Goal: Task Accomplishment & Management: Manage account settings

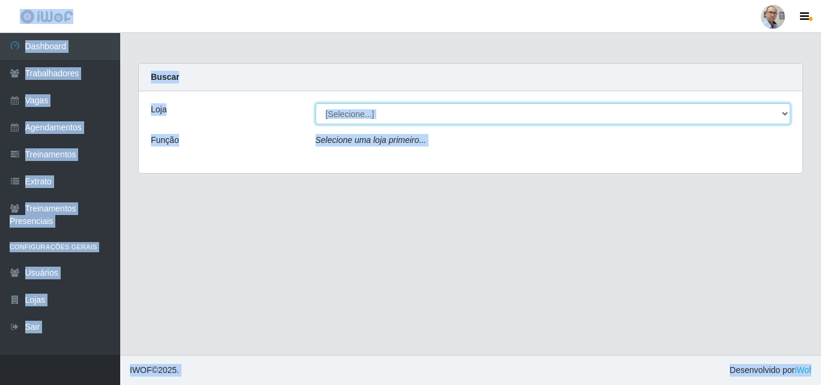
click at [656, 114] on select "[Selecione...] Mar Vermelho - Loja 04" at bounding box center [552, 113] width 475 height 21
select select "251"
click at [315, 103] on select "[Selecione...] Mar Vermelho - Loja 04" at bounding box center [552, 113] width 475 height 21
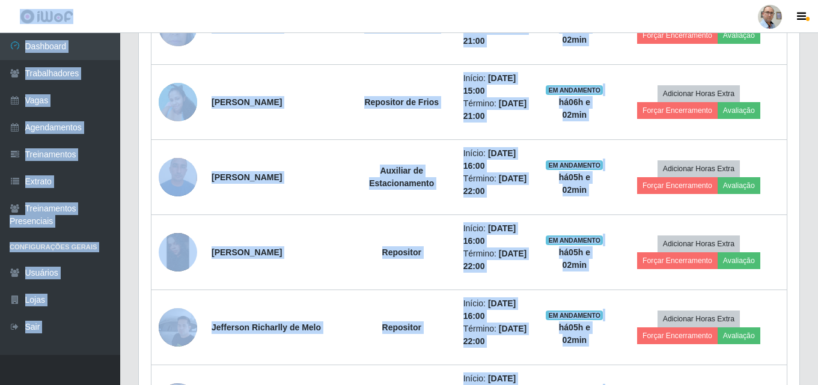
scroll to position [541, 0]
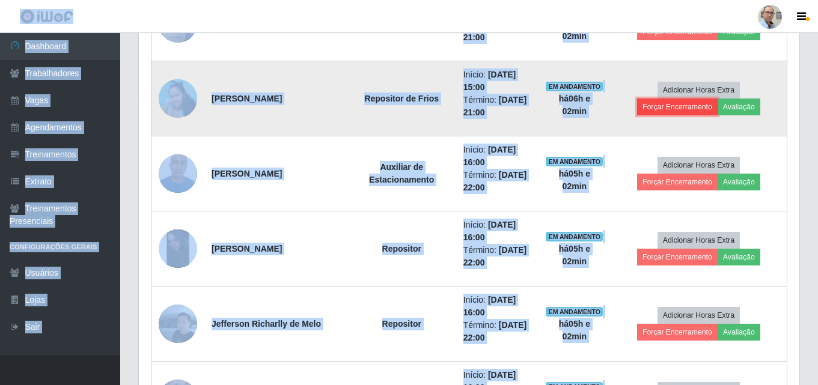
click at [686, 107] on button "Forçar Encerramento" at bounding box center [677, 107] width 81 height 17
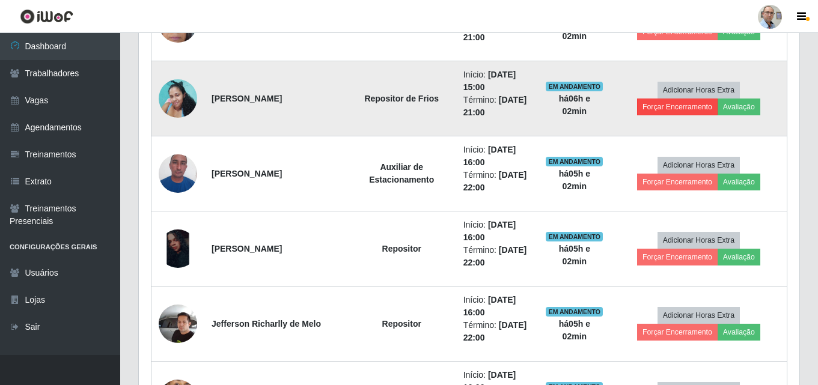
scroll to position [249, 654]
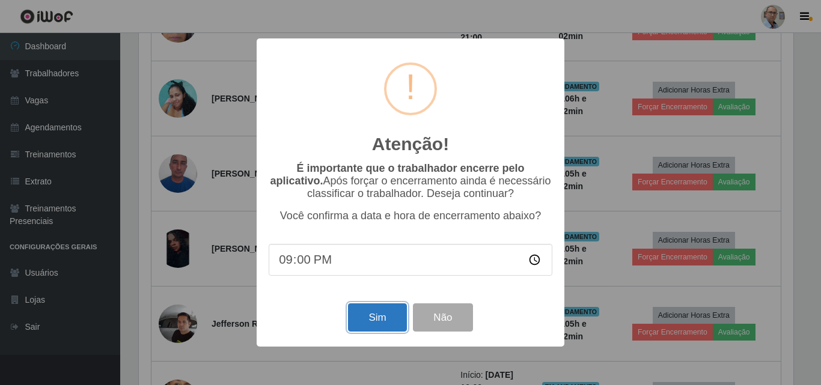
click at [364, 314] on button "Sim" at bounding box center [377, 317] width 58 height 28
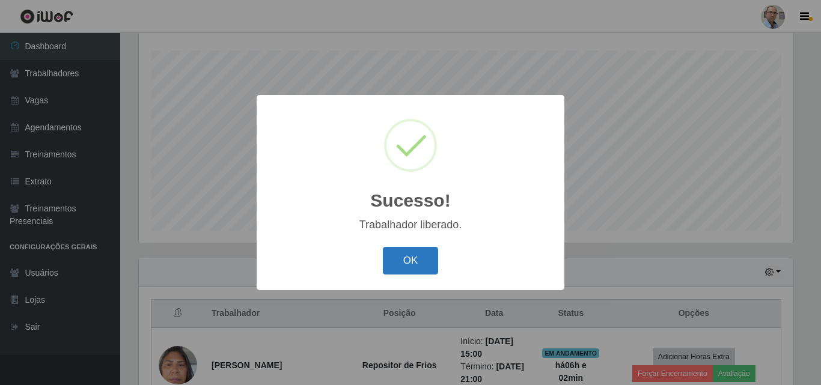
click at [404, 259] on button "OK" at bounding box center [411, 261] width 56 height 28
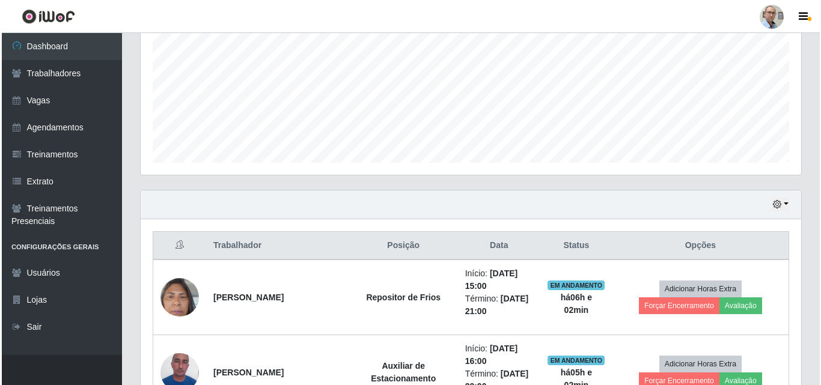
scroll to position [319, 0]
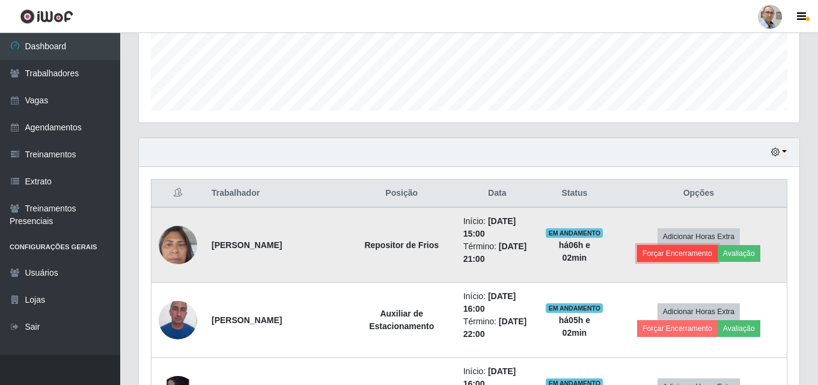
click at [678, 252] on button "Forçar Encerramento" at bounding box center [677, 253] width 81 height 17
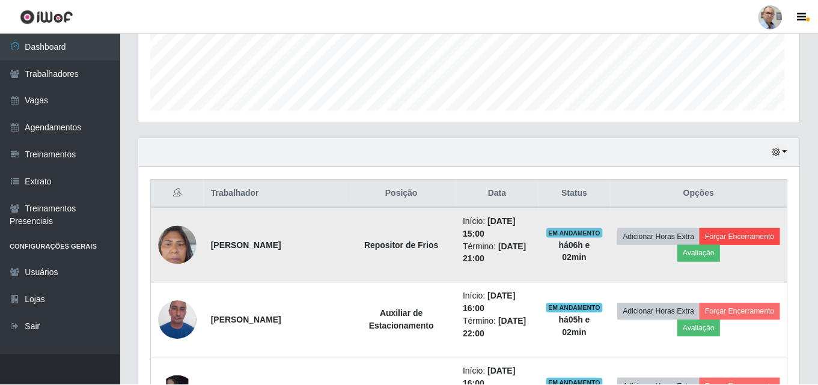
scroll to position [249, 654]
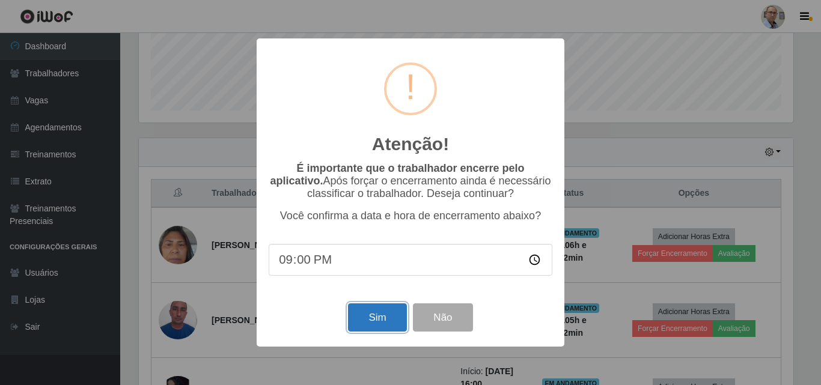
click at [377, 321] on button "Sim" at bounding box center [377, 317] width 58 height 28
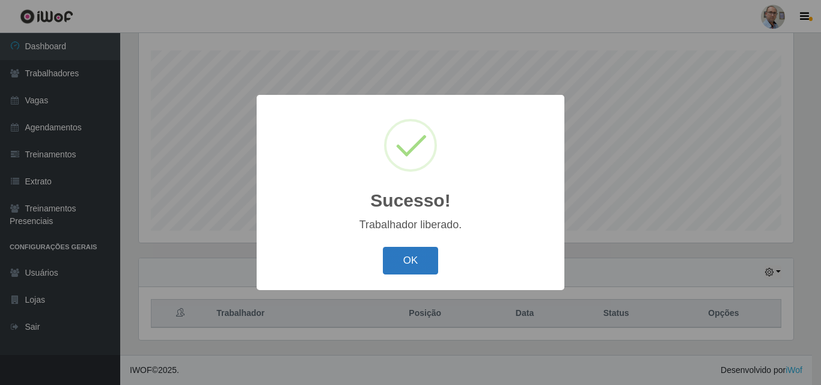
click at [392, 263] on button "OK" at bounding box center [411, 261] width 56 height 28
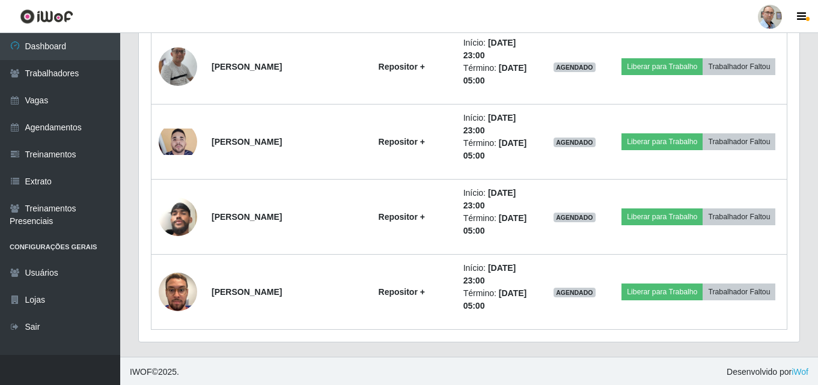
scroll to position [1401, 0]
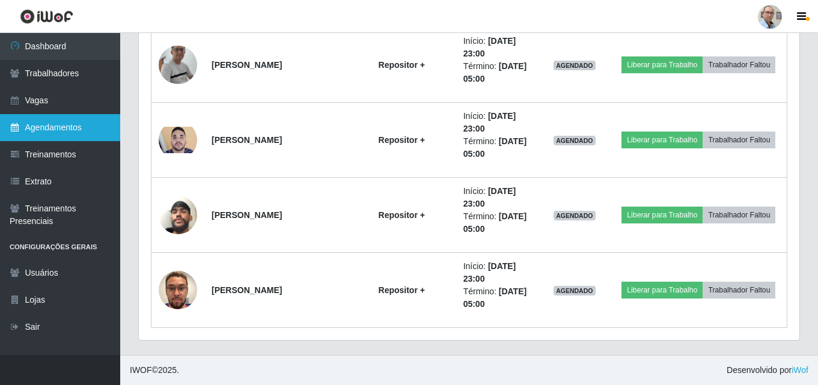
click at [54, 129] on link "Agendamentos" at bounding box center [60, 127] width 120 height 27
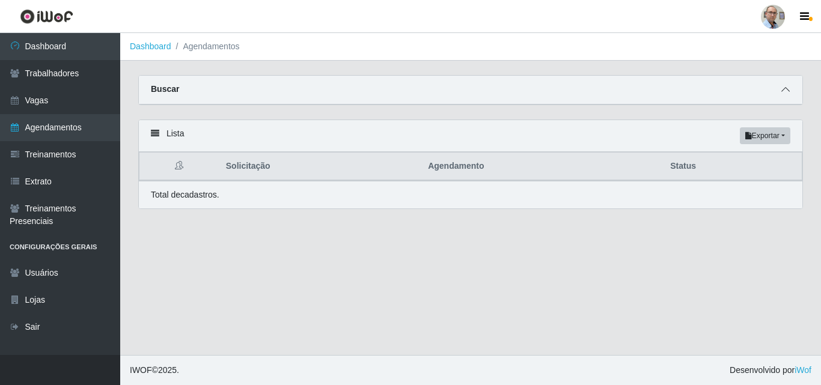
click at [785, 91] on icon at bounding box center [785, 89] width 8 height 8
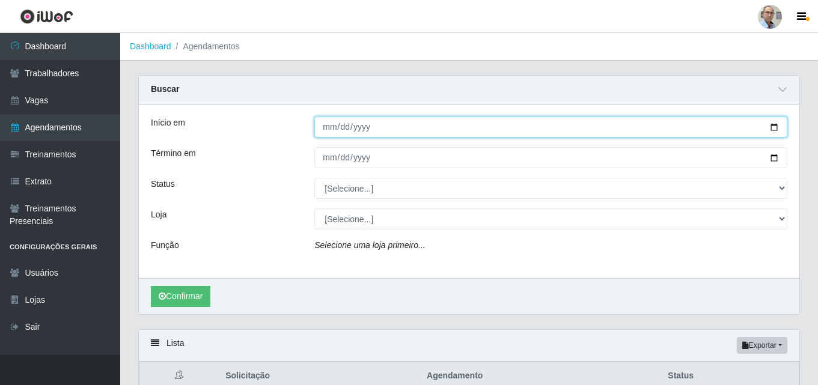
click at [775, 126] on input "Início em" at bounding box center [550, 127] width 473 height 21
type input "[DATE]"
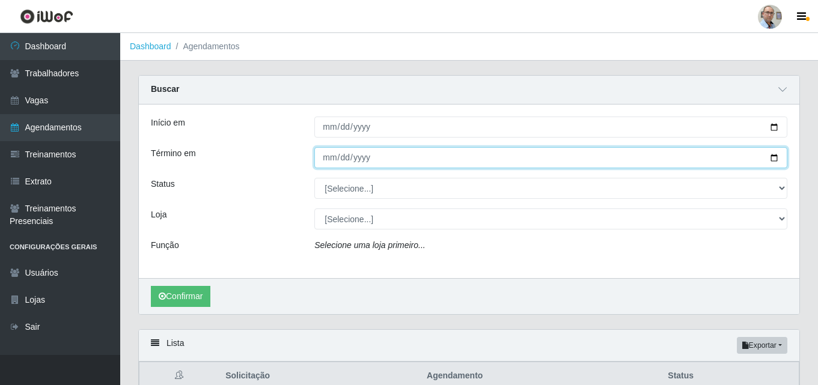
click at [775, 156] on input "Término em" at bounding box center [550, 157] width 473 height 21
type input "[DATE]"
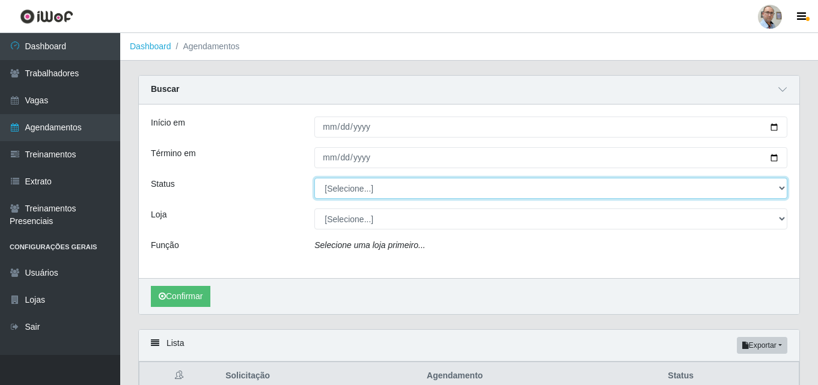
click at [370, 187] on select "[Selecione...] AGENDADO AGUARDANDO LIBERAR EM ANDAMENTO EM REVISÃO FINALIZADO C…" at bounding box center [550, 188] width 473 height 21
click at [314, 178] on select "[Selecione...] AGENDADO AGUARDANDO LIBERAR EM ANDAMENTO EM REVISÃO FINALIZADO C…" at bounding box center [550, 188] width 473 height 21
click at [379, 184] on select "[Selecione...] AGENDADO AGUARDANDO LIBERAR EM ANDAMENTO EM REVISÃO FINALIZADO C…" at bounding box center [550, 188] width 473 height 21
select select "AGENDADO"
click at [314, 178] on select "[Selecione...] AGENDADO AGUARDANDO LIBERAR EM ANDAMENTO EM REVISÃO FINALIZADO C…" at bounding box center [550, 188] width 473 height 21
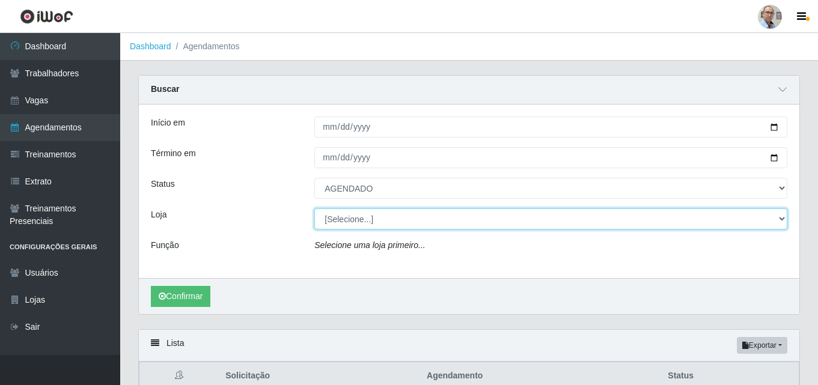
click at [350, 218] on select "[Selecione...] Mar Vermelho - Loja 04" at bounding box center [550, 219] width 473 height 21
select select "251"
click at [314, 209] on select "[Selecione...] Mar Vermelho - Loja 04" at bounding box center [550, 219] width 473 height 21
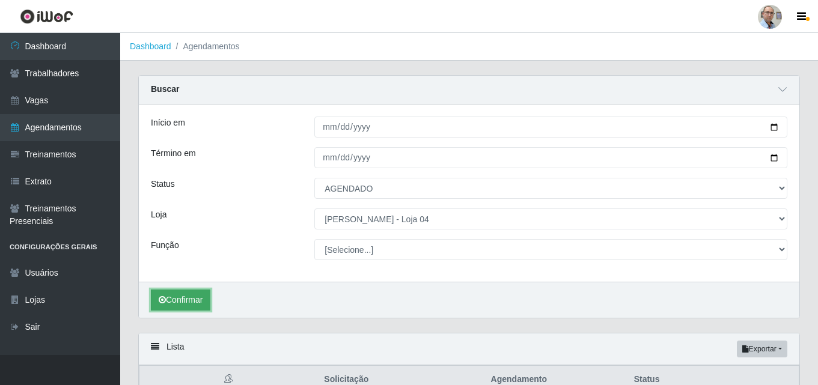
click at [194, 297] on button "Confirmar" at bounding box center [180, 300] width 59 height 21
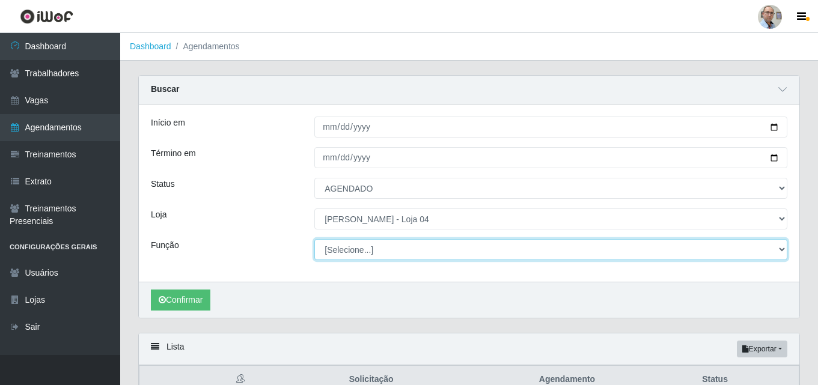
click at [359, 251] on select "[Selecione...] ASG ASG + ASG ++ Auxiliar de Depósito Auxiliar de Depósito + Aux…" at bounding box center [550, 249] width 473 height 21
select select "24"
click at [314, 240] on select "[Selecione...] ASG ASG + ASG ++ Auxiliar de Depósito Auxiliar de Depósito + Aux…" at bounding box center [550, 249] width 473 height 21
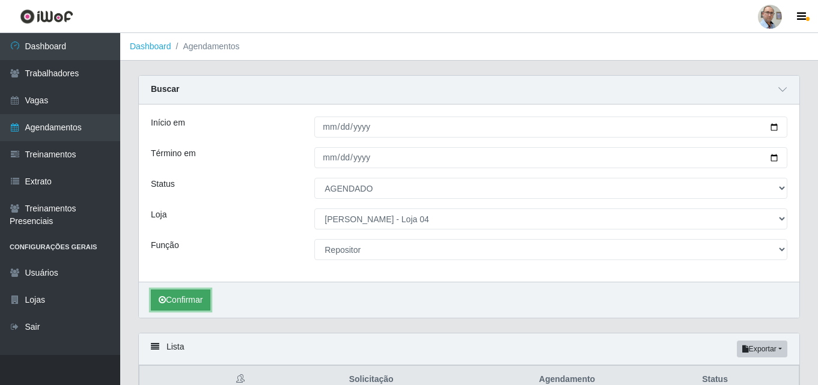
click at [182, 300] on button "Confirmar" at bounding box center [180, 300] width 59 height 21
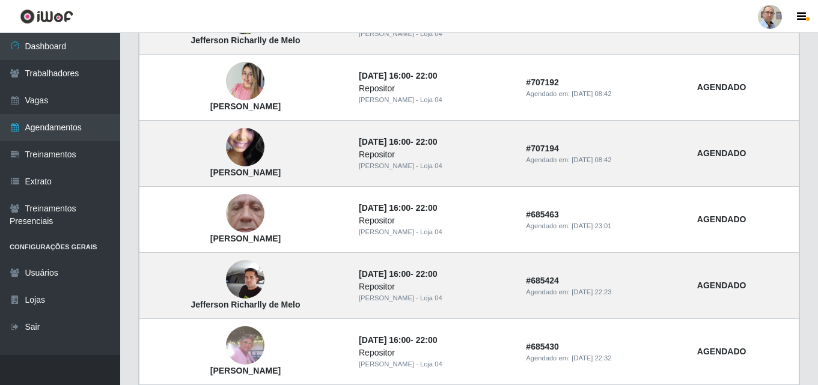
scroll to position [903, 0]
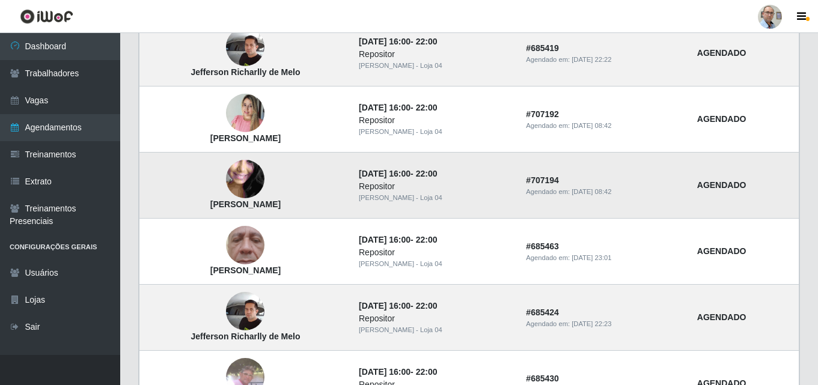
click at [264, 177] on img at bounding box center [245, 179] width 38 height 86
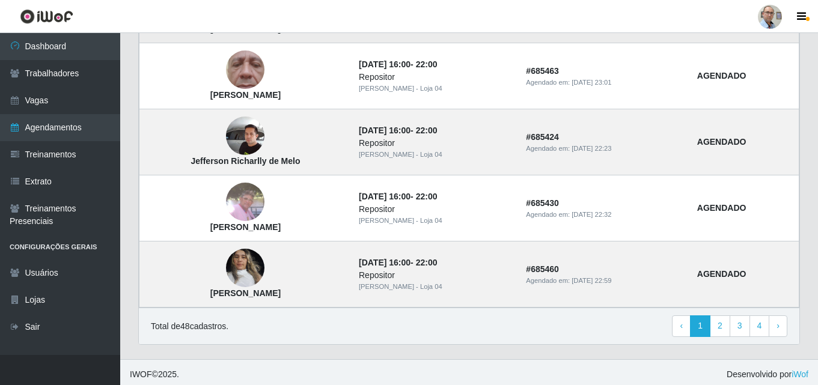
scroll to position [1083, 0]
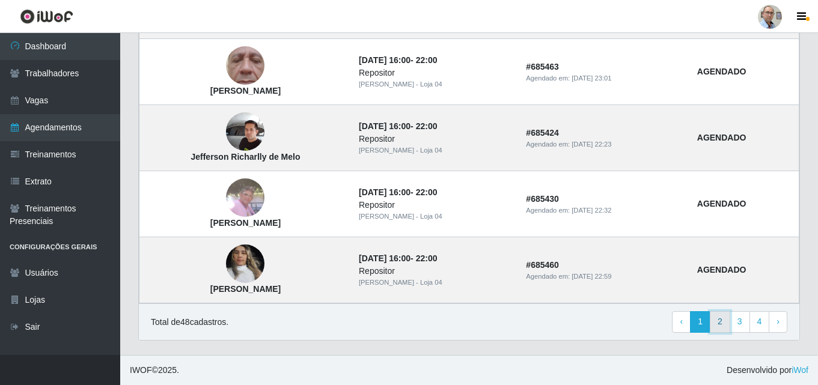
click at [722, 318] on link "2" at bounding box center [720, 322] width 20 height 22
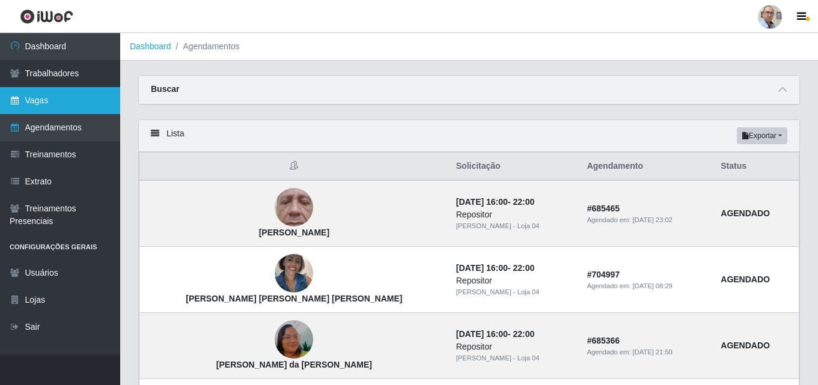
click at [47, 96] on link "Vagas" at bounding box center [60, 100] width 120 height 27
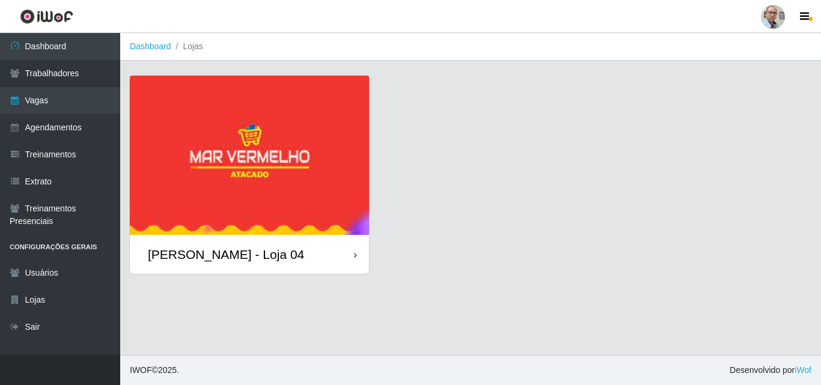
click at [226, 254] on div "[PERSON_NAME] - Loja 04" at bounding box center [226, 254] width 156 height 15
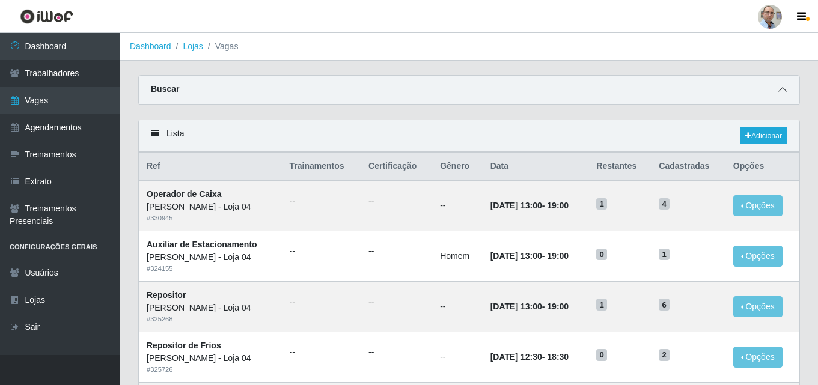
click at [778, 93] on icon at bounding box center [782, 89] width 8 height 8
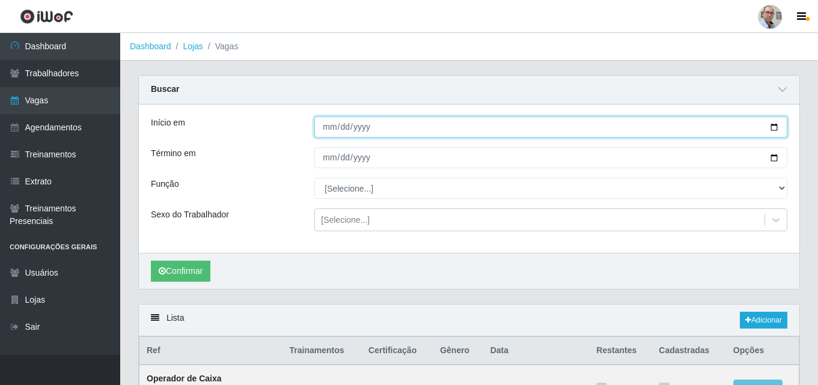
click at [778, 126] on input "Início em" at bounding box center [550, 127] width 473 height 21
type input "[DATE]"
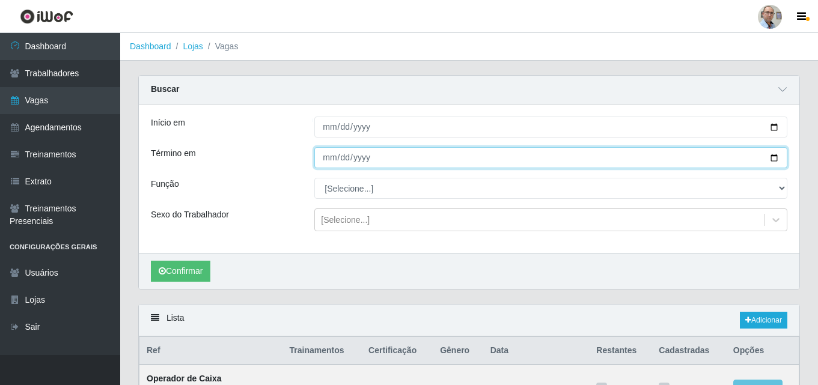
click at [772, 157] on input "Término em" at bounding box center [550, 157] width 473 height 21
type input "[DATE]"
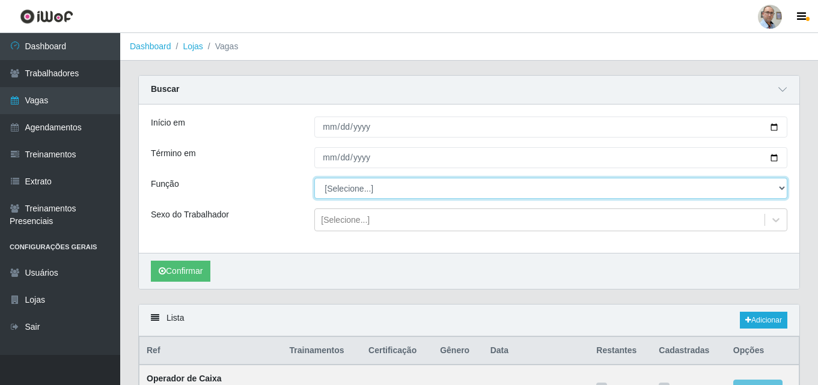
click at [364, 187] on select "[Selecione...] ASG ASG + ASG ++ Auxiliar de Depósito Auxiliar de Depósito + Aux…" at bounding box center [550, 188] width 473 height 21
select select "24"
click at [314, 178] on select "[Selecione...] ASG ASG + ASG ++ Auxiliar de Depósito Auxiliar de Depósito + Aux…" at bounding box center [550, 188] width 473 height 21
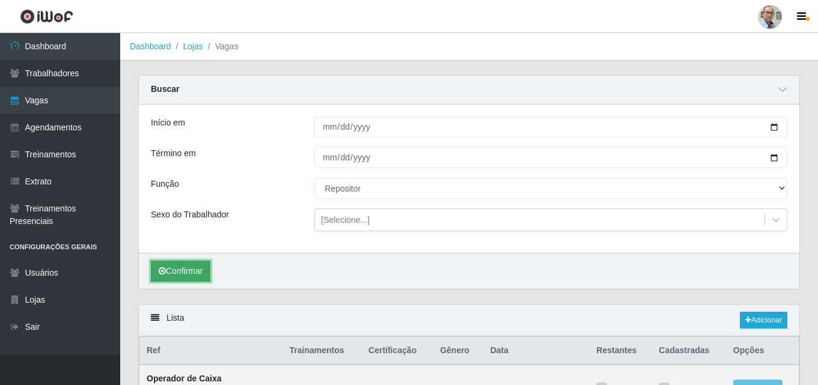
click at [189, 267] on button "Confirmar" at bounding box center [180, 271] width 59 height 21
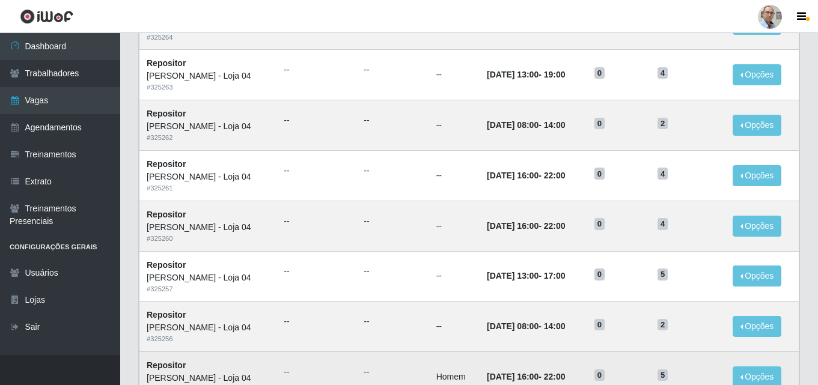
scroll to position [546, 0]
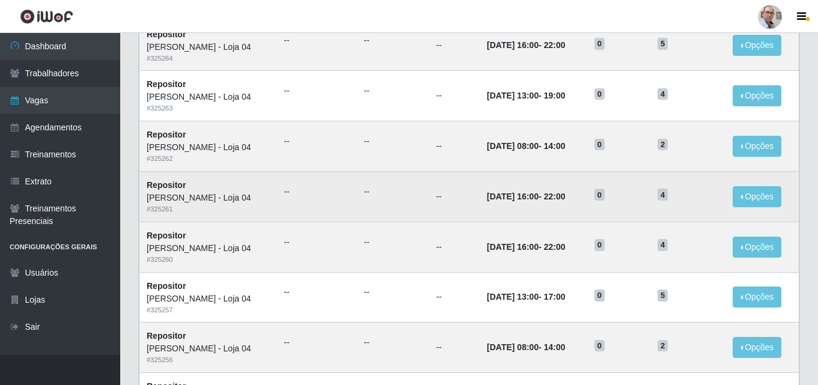
click at [356, 176] on td "--" at bounding box center [392, 196] width 72 height 50
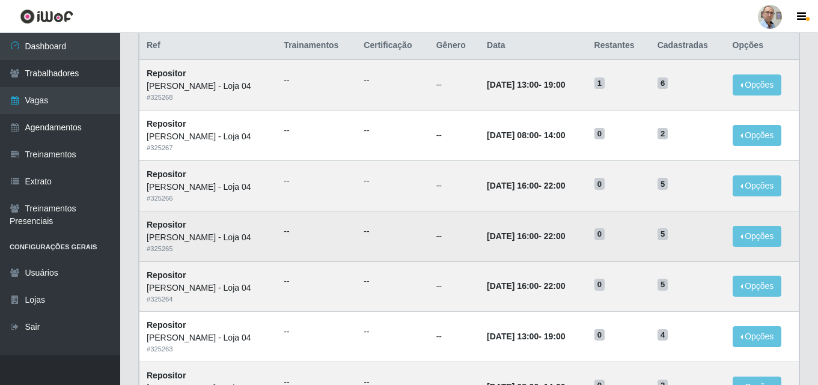
scroll to position [306, 0]
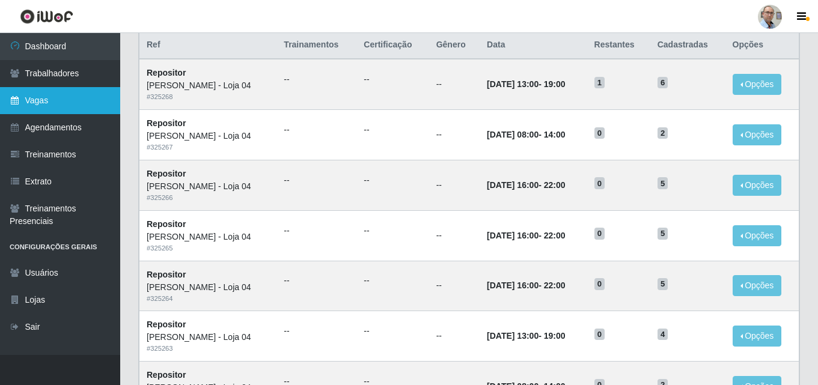
click at [47, 101] on link "Vagas" at bounding box center [60, 100] width 120 height 27
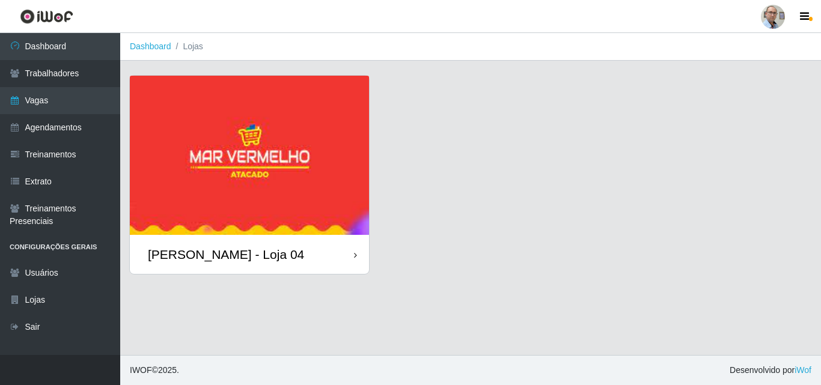
click at [219, 251] on div "[PERSON_NAME] - Loja 04" at bounding box center [226, 254] width 156 height 15
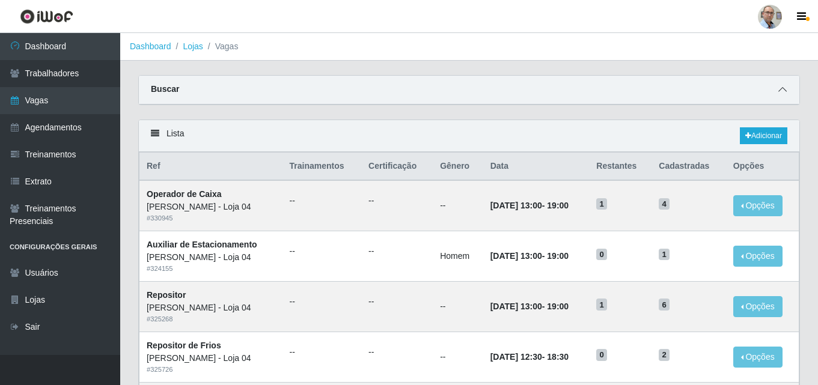
click at [786, 91] on icon at bounding box center [782, 89] width 8 height 8
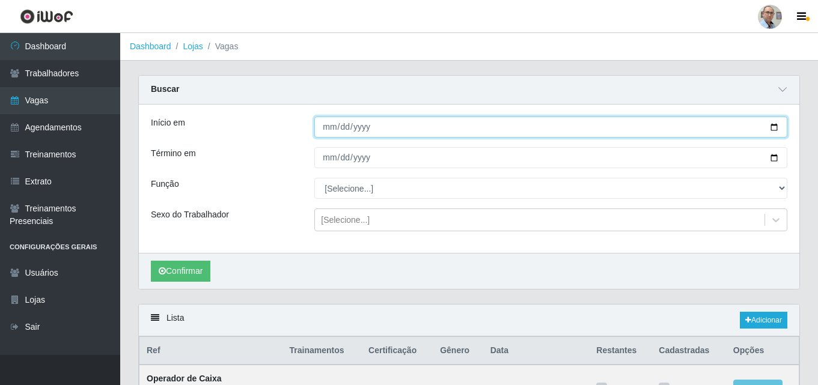
click at [773, 129] on input "Início em" at bounding box center [550, 127] width 473 height 21
type input "[DATE]"
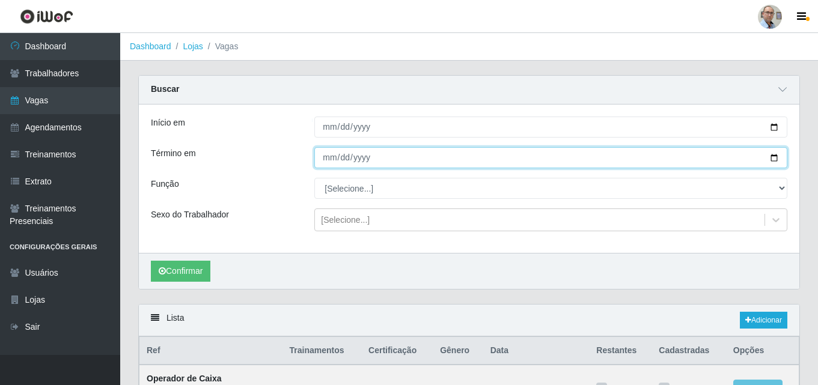
click at [773, 159] on input "Término em" at bounding box center [550, 157] width 473 height 21
type input "[DATE]"
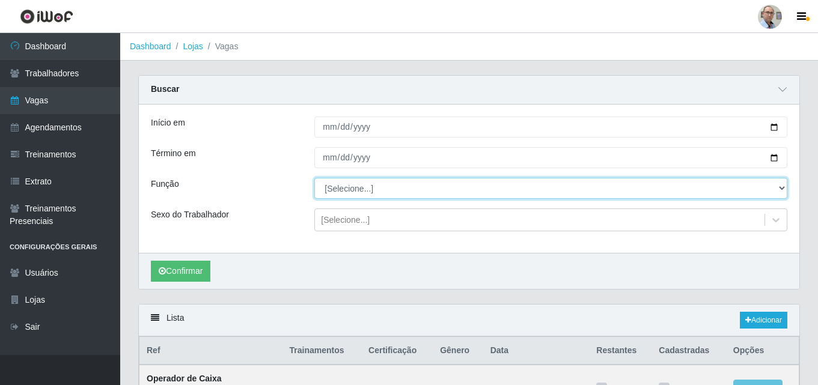
click at [353, 187] on select "[Selecione...] ASG ASG + ASG ++ Auxiliar de Depósito Auxiliar de Depósito + Aux…" at bounding box center [550, 188] width 473 height 21
select select "4"
click at [314, 178] on select "[Selecione...] ASG ASG + ASG ++ Auxiliar de Depósito Auxiliar de Depósito + Aux…" at bounding box center [550, 188] width 473 height 21
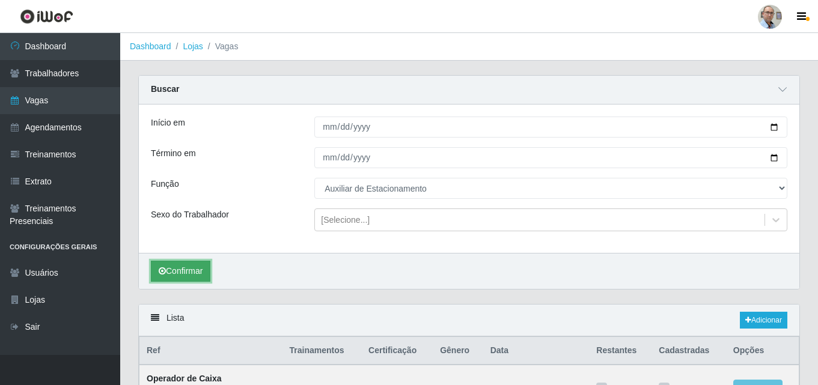
click at [180, 271] on button "Confirmar" at bounding box center [180, 271] width 59 height 21
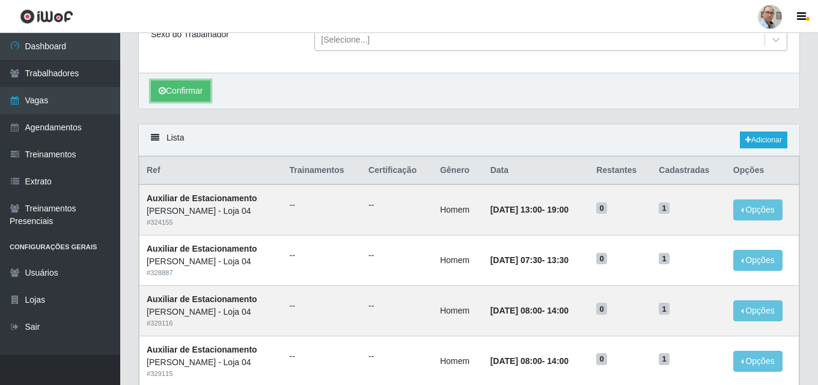
scroll to position [240, 0]
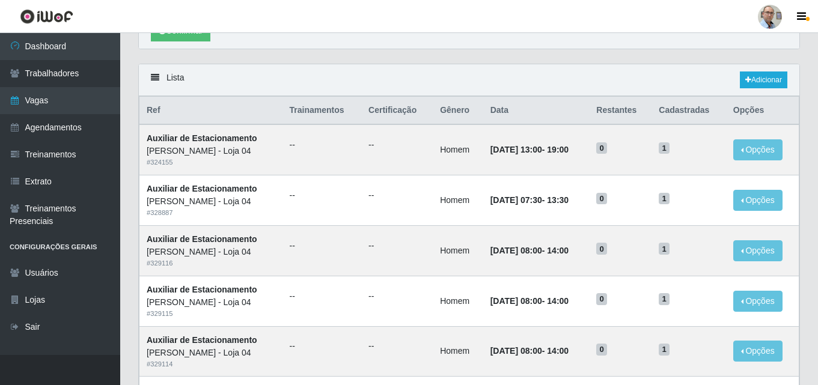
click at [479, 9] on header "Perfil Alterar Senha Sair" at bounding box center [409, 16] width 818 height 33
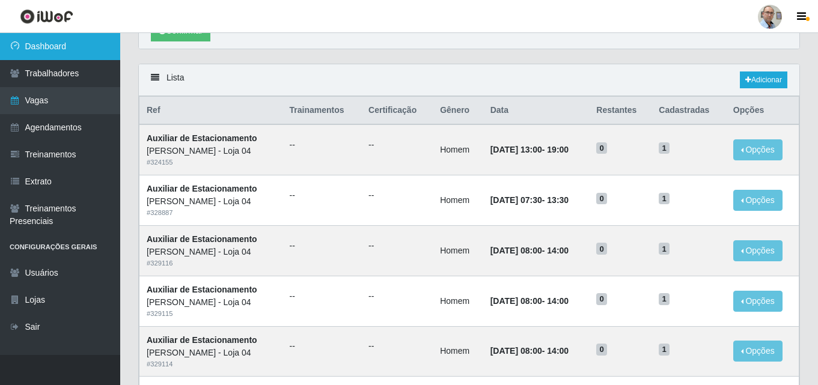
click at [42, 42] on link "Dashboard" at bounding box center [60, 46] width 120 height 27
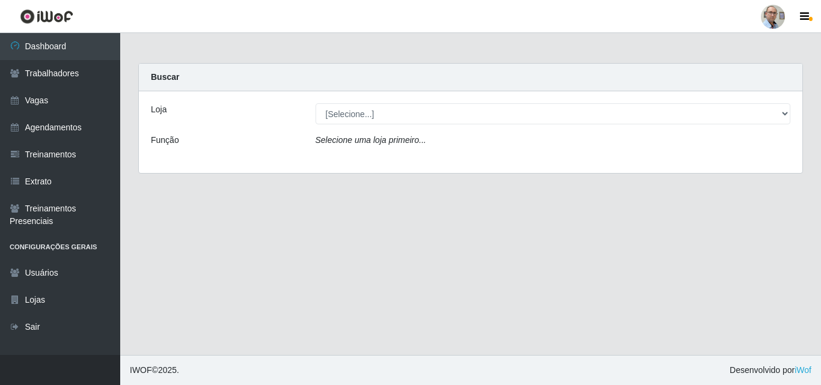
click at [353, 100] on div "Loja [Selecione...] Mar Vermelho - Loja 04 Função Selecione uma loja primeiro..." at bounding box center [470, 132] width 663 height 82
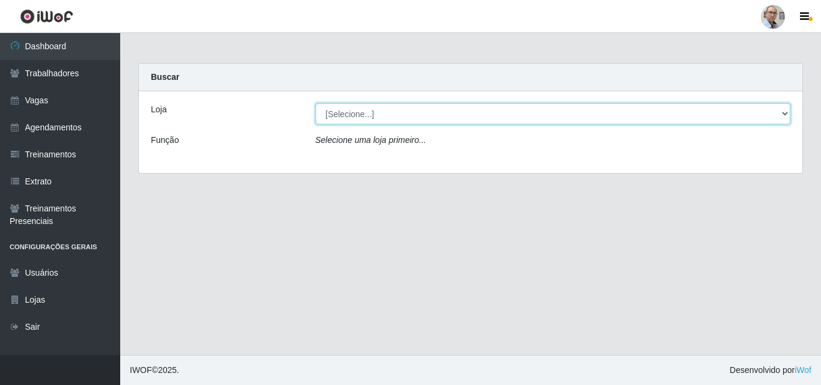
click at [346, 112] on select "[Selecione...] Mar Vermelho - Loja 04" at bounding box center [552, 113] width 475 height 21
select select "251"
click at [315, 103] on select "[Selecione...] Mar Vermelho - Loja 04" at bounding box center [552, 113] width 475 height 21
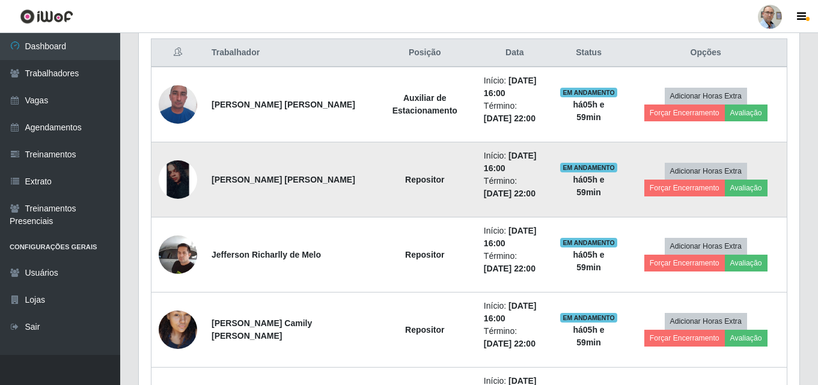
scroll to position [481, 0]
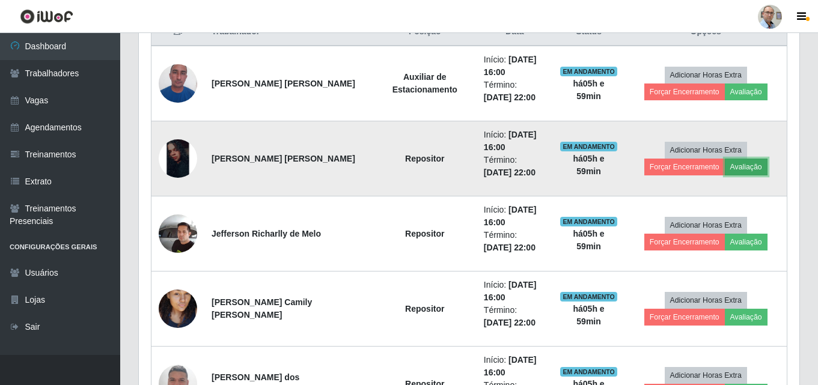
click at [741, 166] on button "Avaliação" at bounding box center [746, 167] width 43 height 17
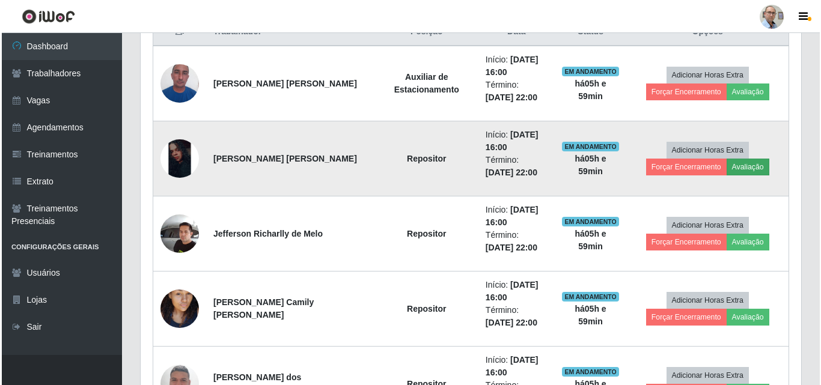
scroll to position [249, 654]
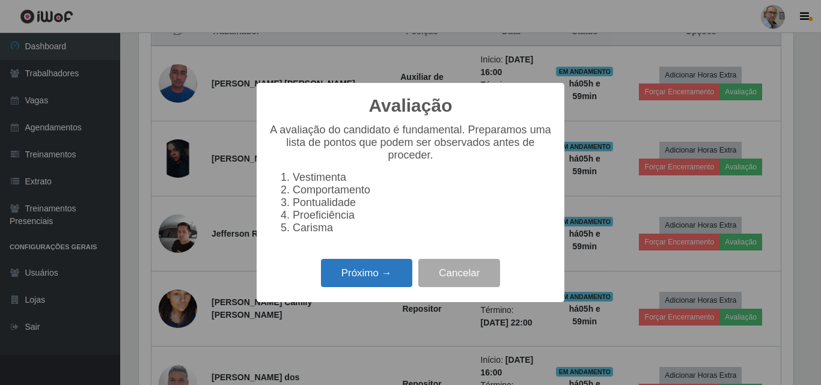
click at [361, 284] on button "Próximo →" at bounding box center [366, 273] width 91 height 28
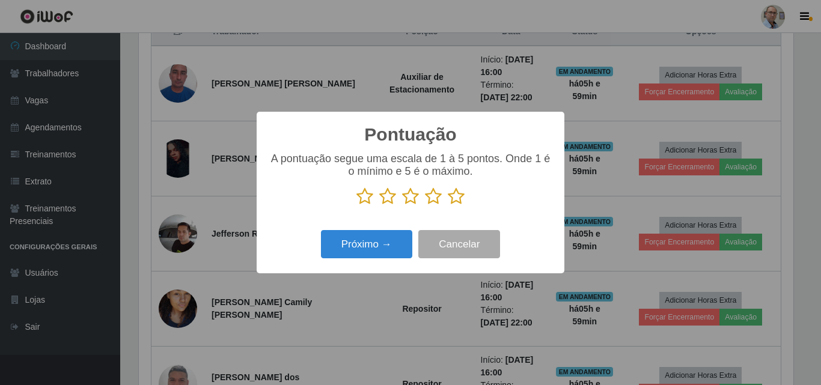
scroll to position [600624, 600219]
click at [458, 197] on icon at bounding box center [456, 196] width 17 height 18
click at [448, 205] on input "radio" at bounding box center [448, 205] width 0 height 0
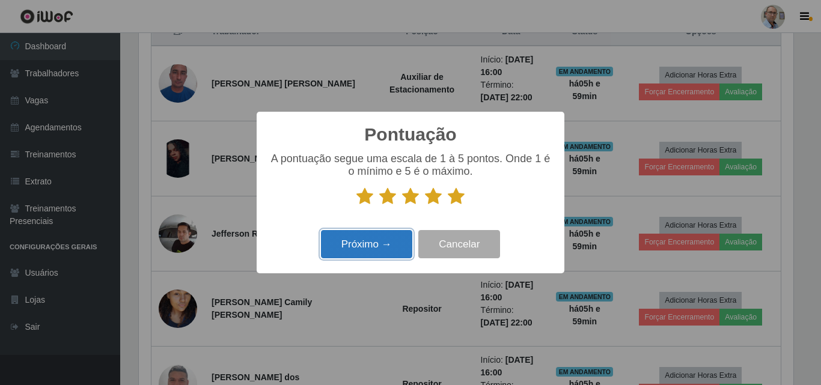
click at [365, 241] on button "Próximo →" at bounding box center [366, 244] width 91 height 28
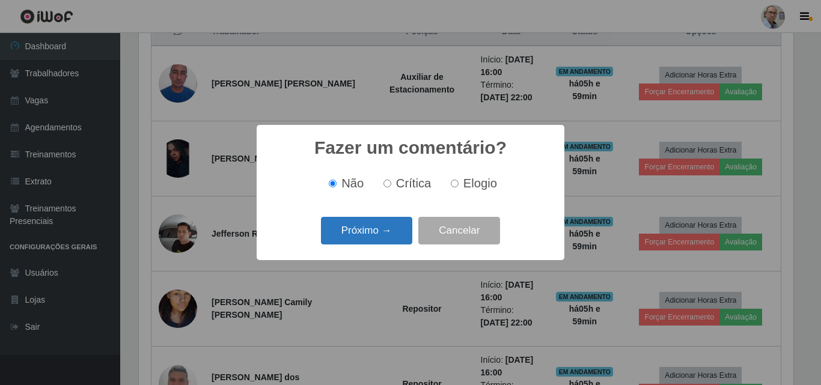
click at [358, 233] on button "Próximo →" at bounding box center [366, 231] width 91 height 28
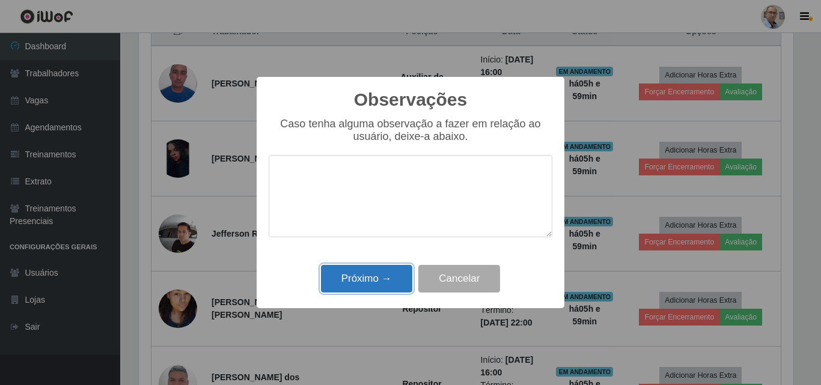
click at [349, 287] on button "Próximo →" at bounding box center [366, 279] width 91 height 28
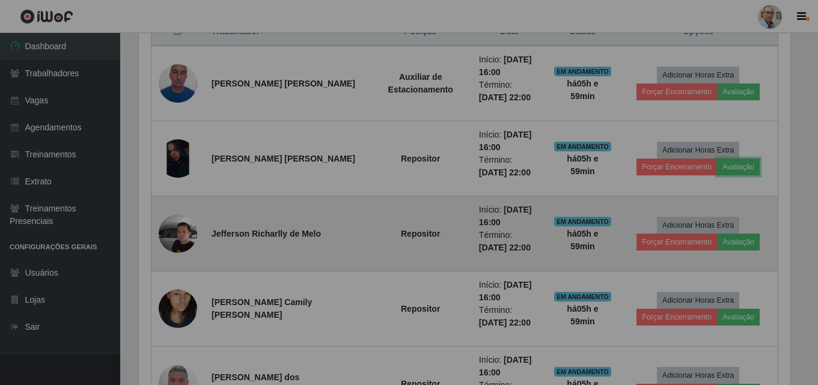
scroll to position [249, 660]
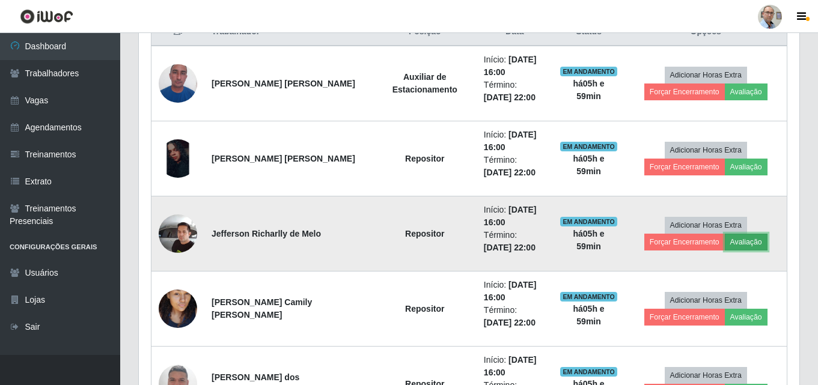
click at [740, 245] on button "Avaliação" at bounding box center [746, 242] width 43 height 17
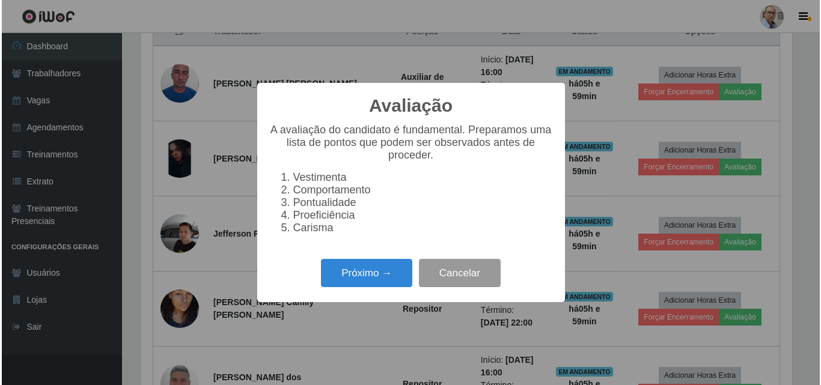
scroll to position [249, 654]
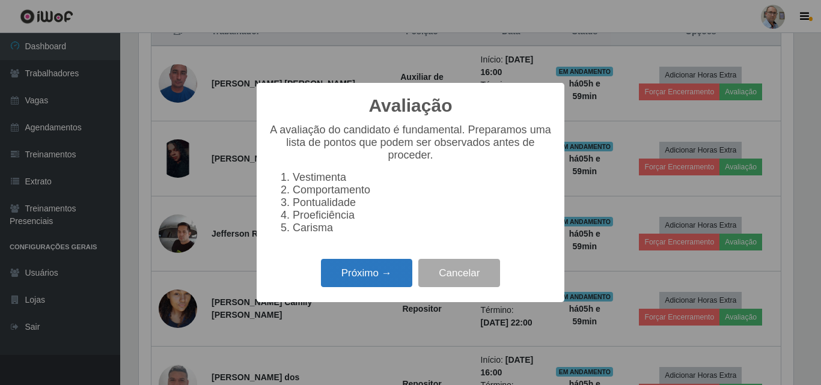
click at [367, 285] on button "Próximo →" at bounding box center [366, 273] width 91 height 28
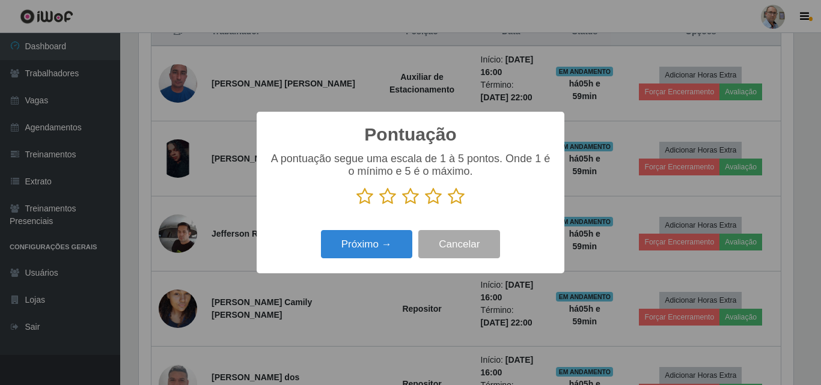
click at [457, 197] on icon at bounding box center [456, 196] width 17 height 18
click at [448, 205] on input "radio" at bounding box center [448, 205] width 0 height 0
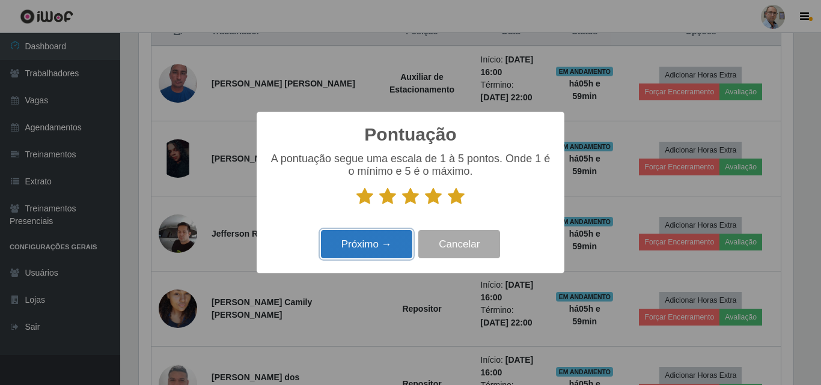
click at [361, 241] on button "Próximo →" at bounding box center [366, 244] width 91 height 28
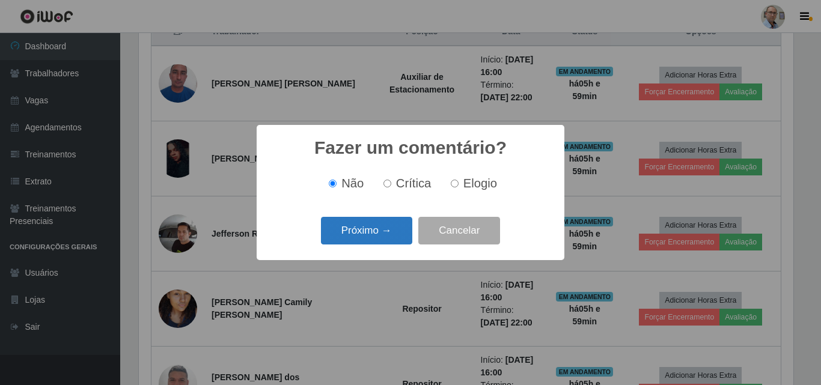
click at [368, 227] on button "Próximo →" at bounding box center [366, 231] width 91 height 28
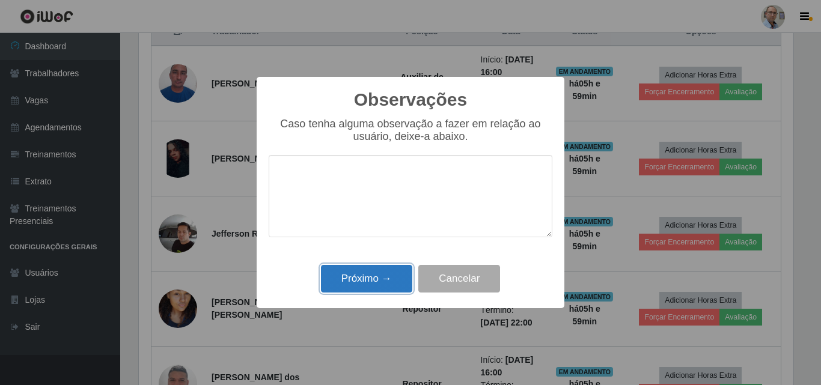
click at [359, 279] on button "Próximo →" at bounding box center [366, 279] width 91 height 28
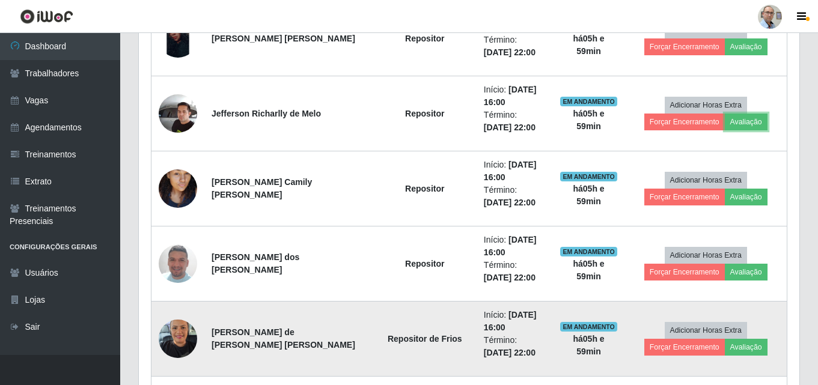
scroll to position [661, 0]
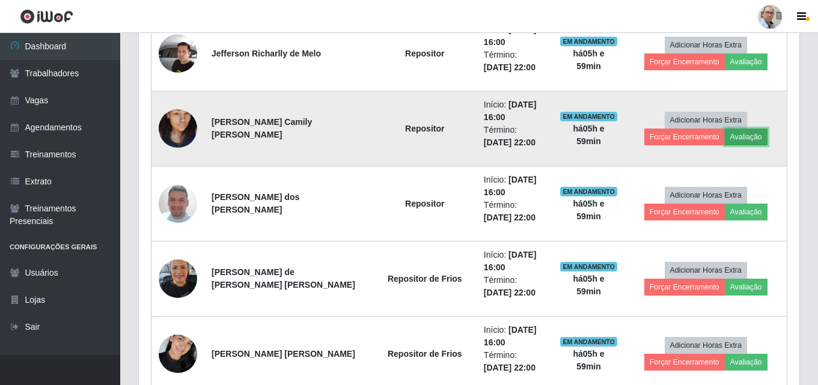
click at [738, 137] on button "Avaliação" at bounding box center [746, 137] width 43 height 17
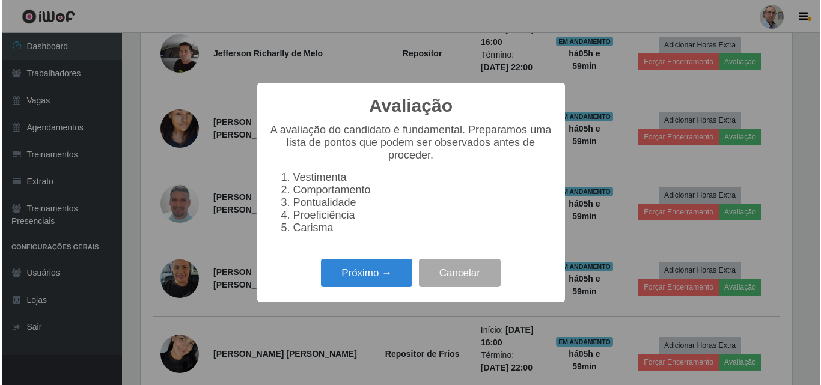
scroll to position [249, 654]
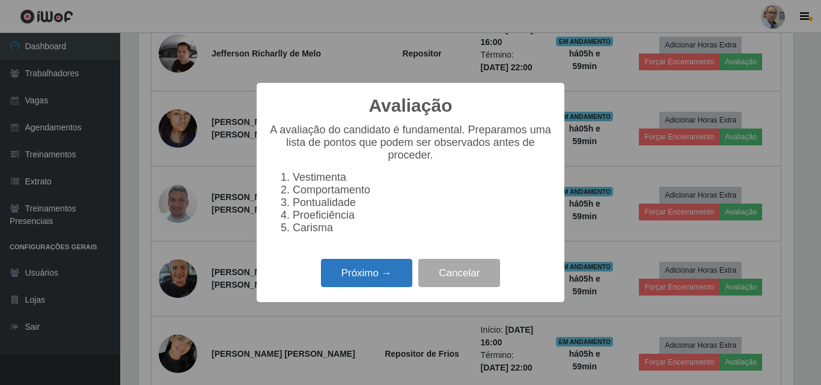
click at [371, 275] on button "Próximo →" at bounding box center [366, 273] width 91 height 28
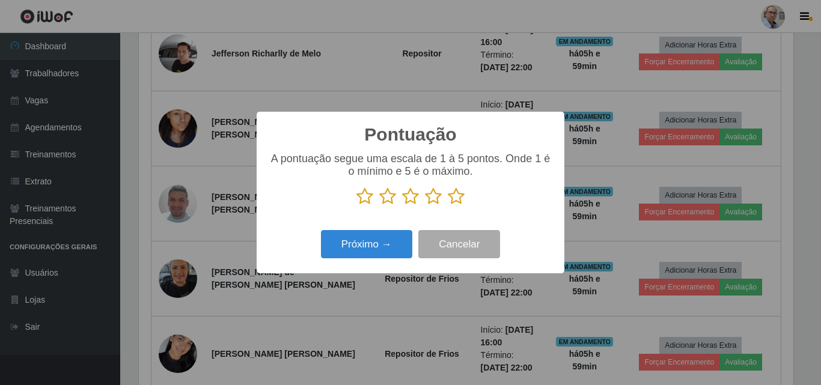
scroll to position [600624, 600219]
click at [454, 196] on icon at bounding box center [456, 196] width 17 height 18
click at [448, 205] on input "radio" at bounding box center [448, 205] width 0 height 0
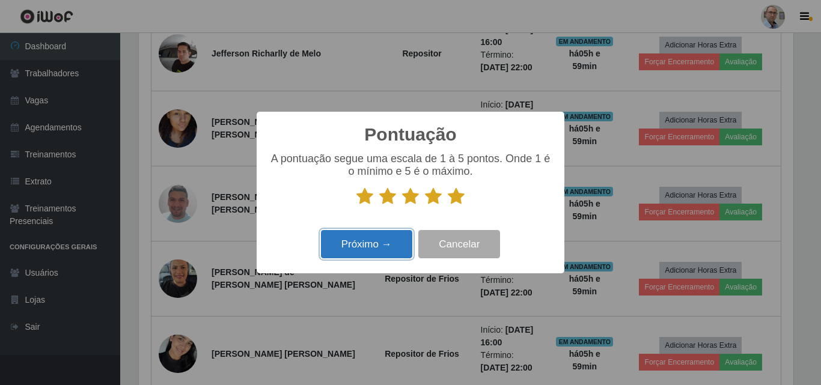
click at [385, 243] on button "Próximo →" at bounding box center [366, 244] width 91 height 28
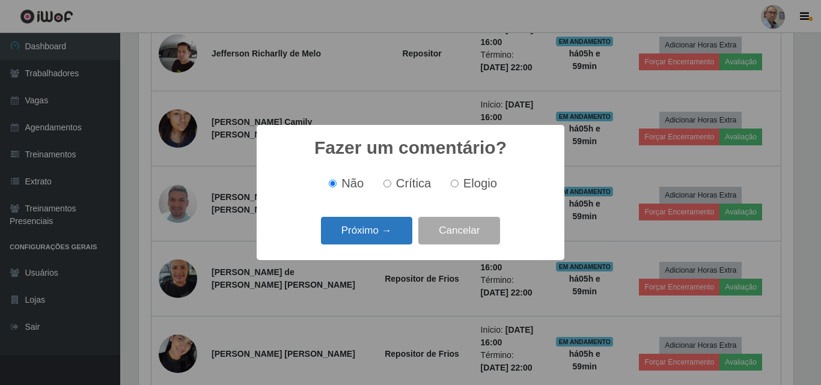
click at [381, 237] on button "Próximo →" at bounding box center [366, 231] width 91 height 28
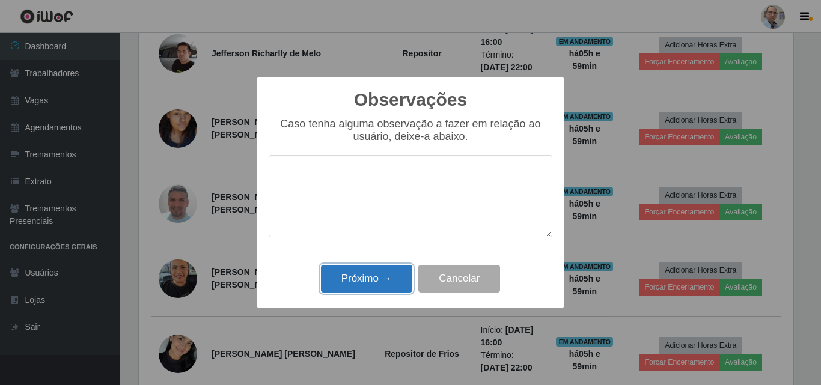
click at [369, 269] on button "Próximo →" at bounding box center [366, 279] width 91 height 28
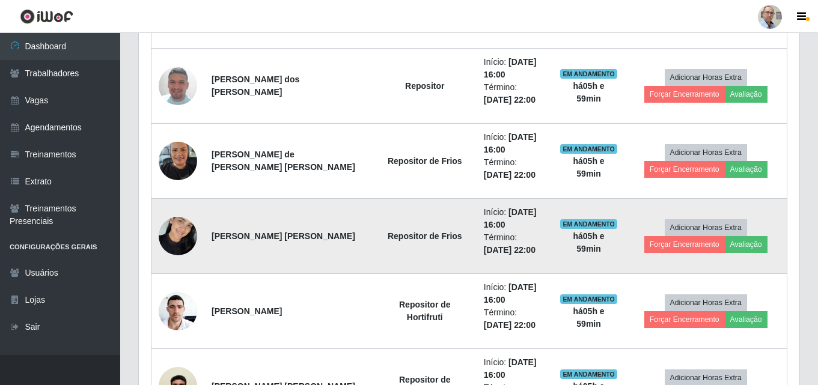
scroll to position [781, 0]
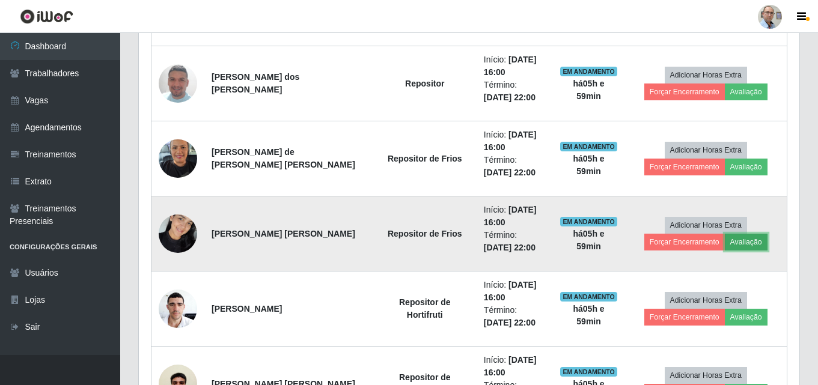
click at [745, 245] on button "Avaliação" at bounding box center [746, 242] width 43 height 17
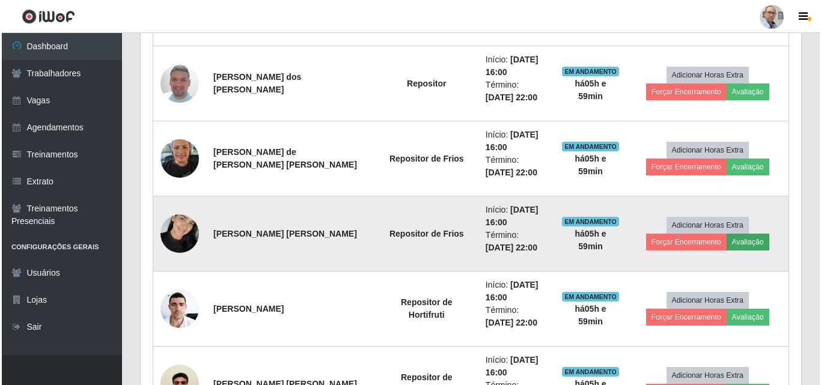
scroll to position [249, 654]
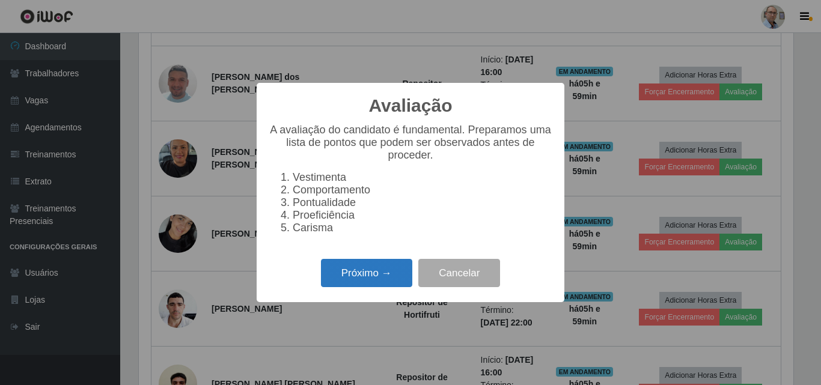
click at [370, 271] on button "Próximo →" at bounding box center [366, 273] width 91 height 28
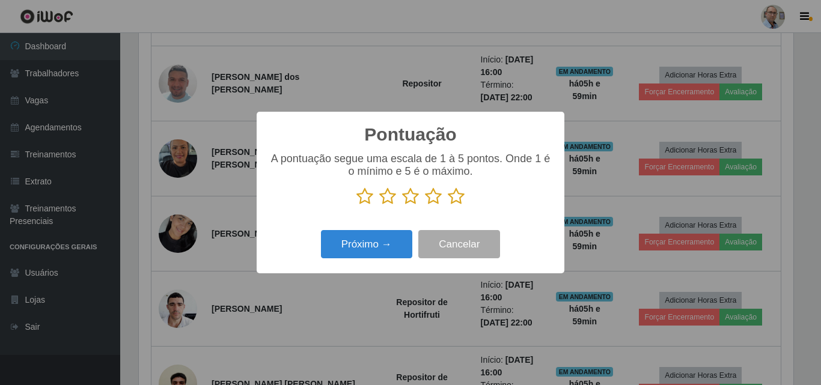
scroll to position [600624, 600219]
click at [459, 198] on icon at bounding box center [456, 196] width 17 height 18
click at [448, 205] on input "radio" at bounding box center [448, 205] width 0 height 0
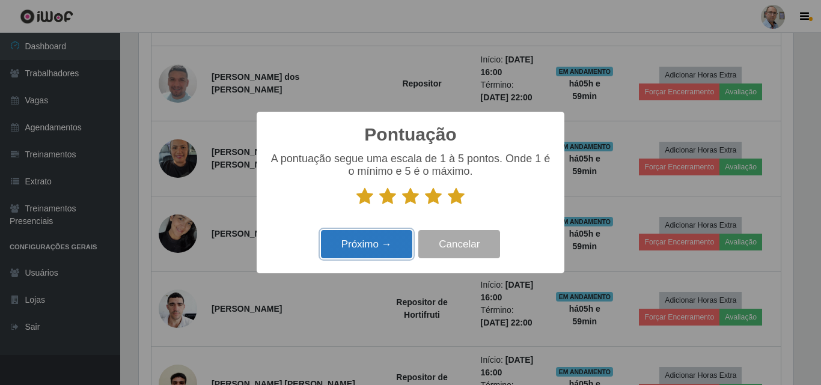
click at [367, 235] on button "Próximo →" at bounding box center [366, 244] width 91 height 28
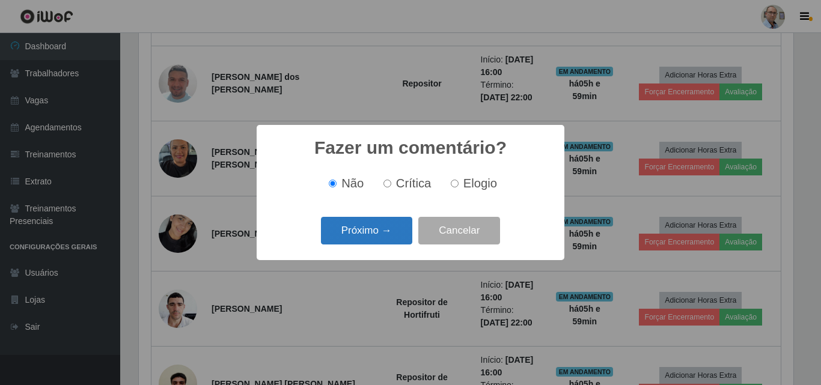
click at [380, 240] on button "Próximo →" at bounding box center [366, 231] width 91 height 28
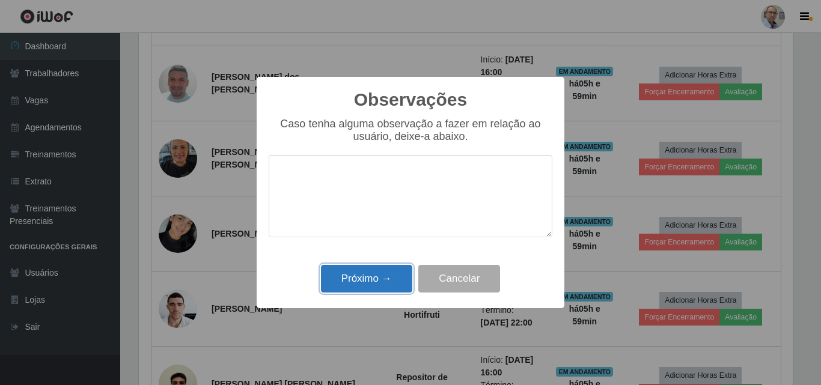
click at [370, 276] on button "Próximo →" at bounding box center [366, 279] width 91 height 28
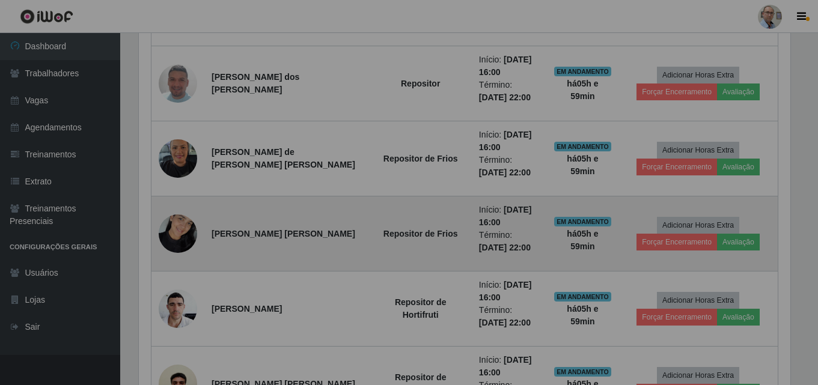
scroll to position [249, 660]
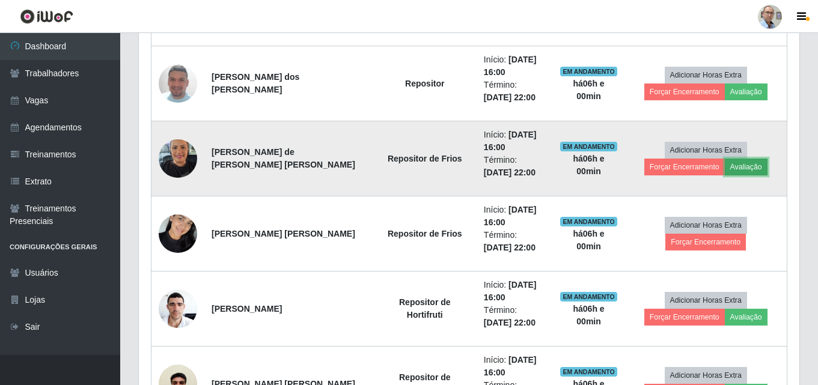
click at [738, 166] on button "Avaliação" at bounding box center [746, 167] width 43 height 17
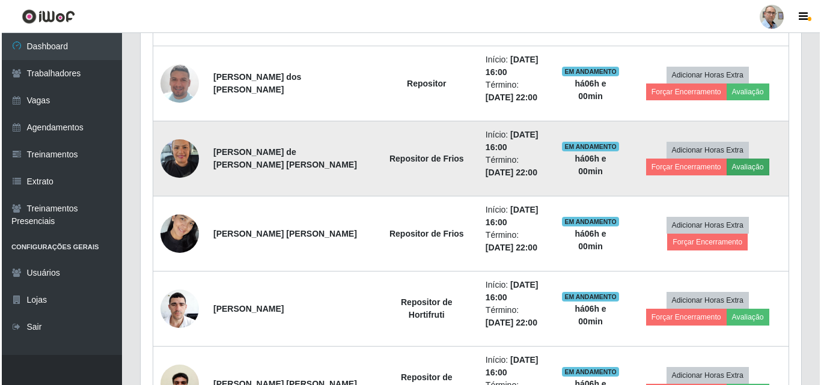
scroll to position [249, 654]
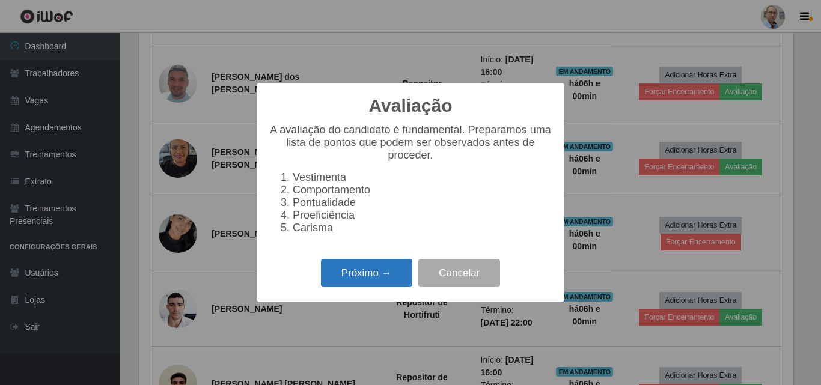
click at [360, 281] on button "Próximo →" at bounding box center [366, 273] width 91 height 28
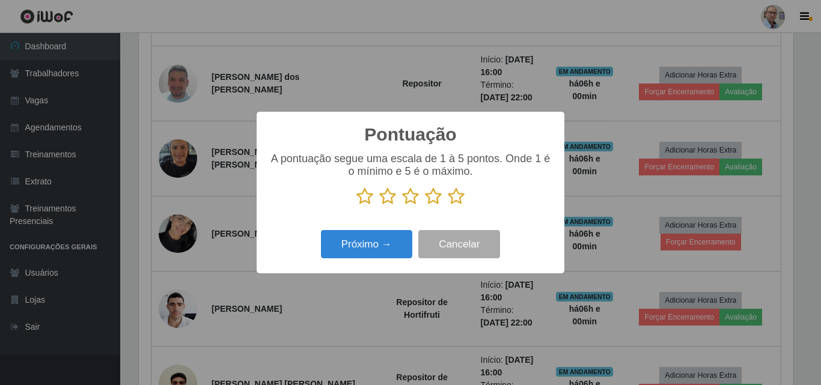
scroll to position [600624, 600219]
click at [457, 198] on icon at bounding box center [456, 196] width 17 height 18
click at [448, 205] on input "radio" at bounding box center [448, 205] width 0 height 0
click at [392, 231] on div "Próximo → Cancelar" at bounding box center [411, 244] width 284 height 34
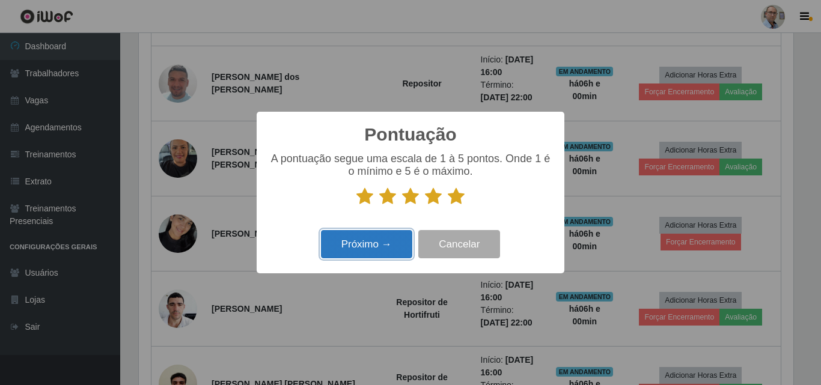
click at [380, 242] on button "Próximo →" at bounding box center [366, 244] width 91 height 28
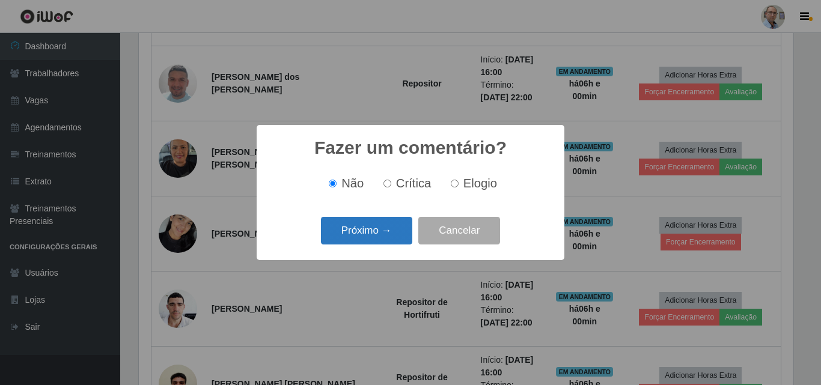
click at [373, 234] on button "Próximo →" at bounding box center [366, 231] width 91 height 28
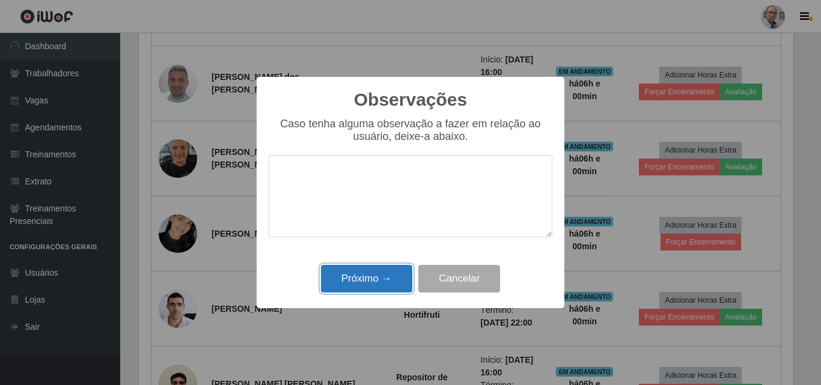
click at [360, 279] on button "Próximo →" at bounding box center [366, 279] width 91 height 28
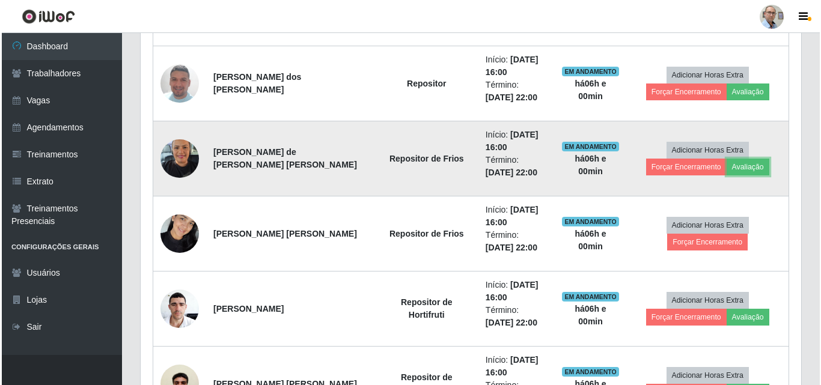
scroll to position [249, 660]
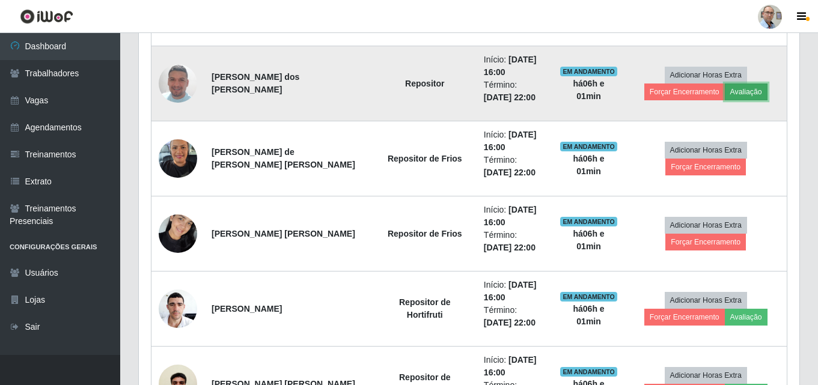
click at [743, 91] on button "Avaliação" at bounding box center [746, 92] width 43 height 17
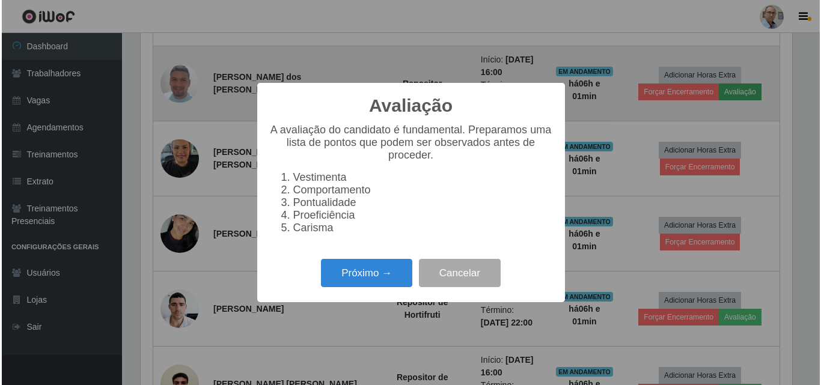
scroll to position [249, 654]
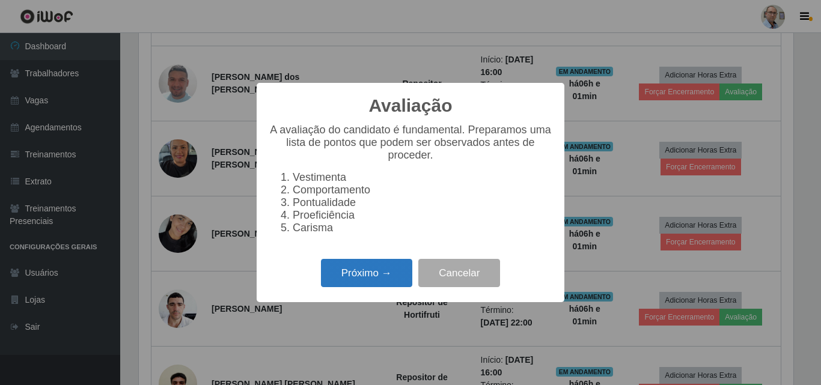
click at [348, 287] on button "Próximo →" at bounding box center [366, 273] width 91 height 28
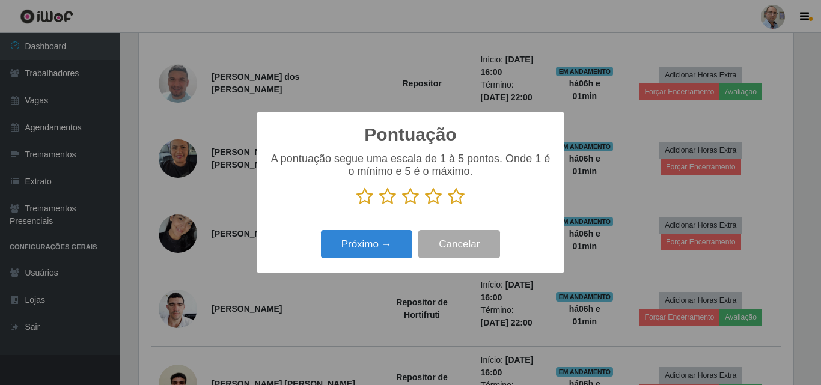
scroll to position [600624, 600219]
click at [374, 249] on button "Próximo →" at bounding box center [366, 244] width 91 height 28
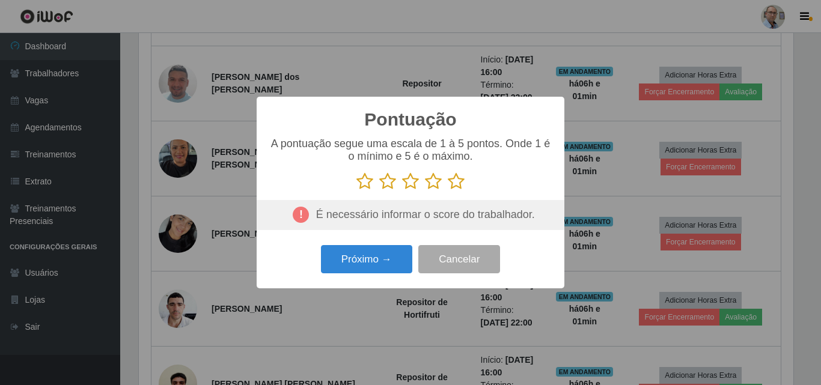
click at [459, 184] on icon at bounding box center [456, 181] width 17 height 18
click at [448, 190] on input "radio" at bounding box center [448, 190] width 0 height 0
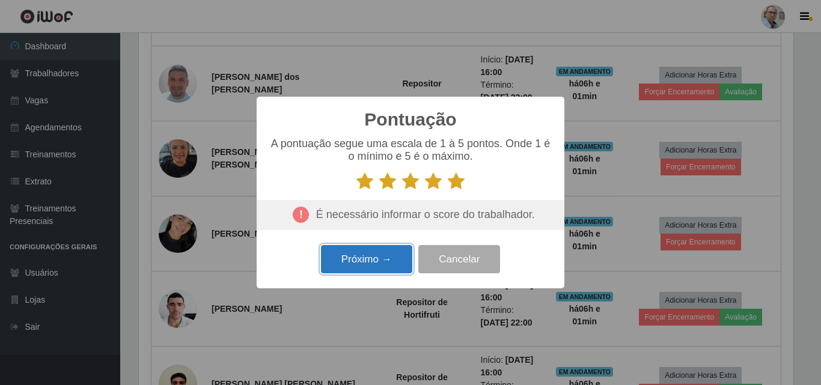
click at [378, 251] on button "Próximo →" at bounding box center [366, 259] width 91 height 28
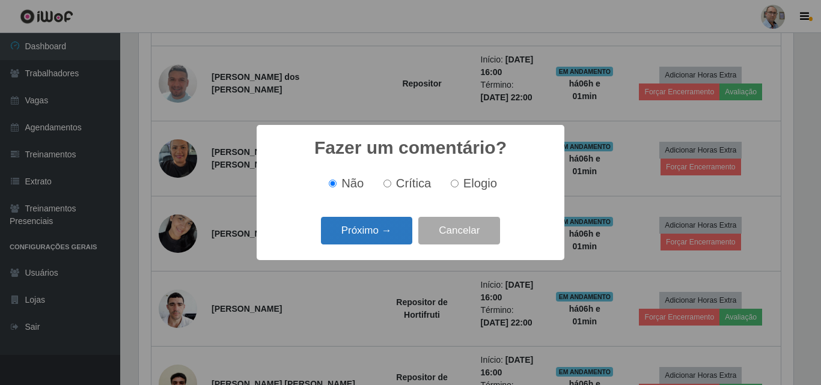
click at [394, 224] on button "Próximo →" at bounding box center [366, 231] width 91 height 28
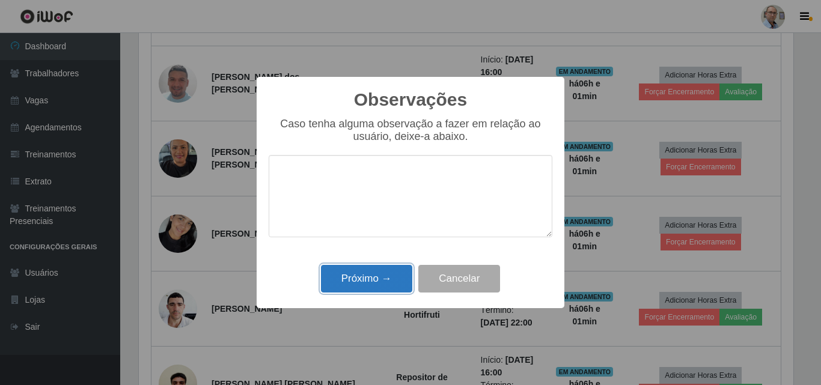
click at [367, 287] on button "Próximo →" at bounding box center [366, 279] width 91 height 28
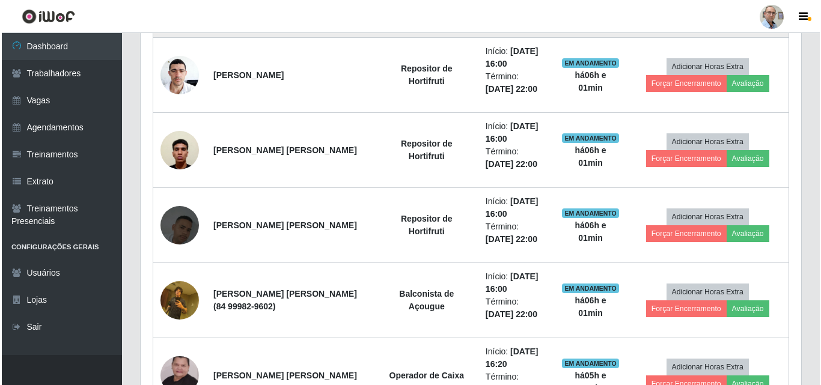
scroll to position [1021, 0]
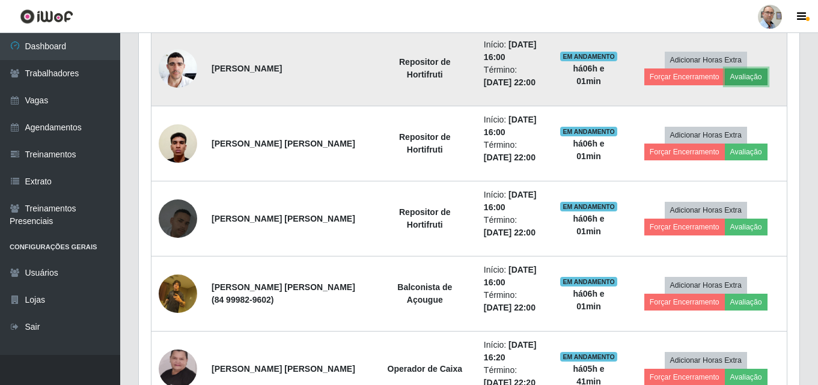
click at [746, 75] on button "Avaliação" at bounding box center [746, 76] width 43 height 17
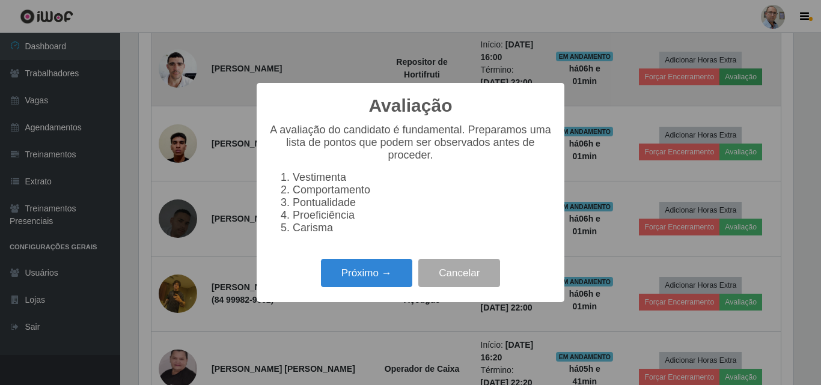
scroll to position [249, 654]
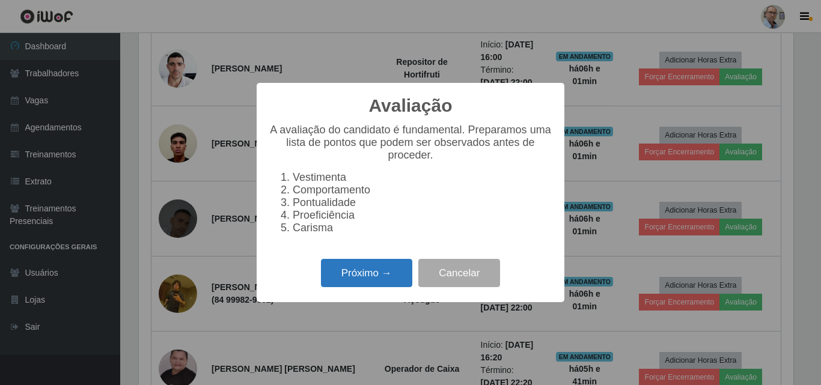
click at [367, 287] on button "Próximo →" at bounding box center [366, 273] width 91 height 28
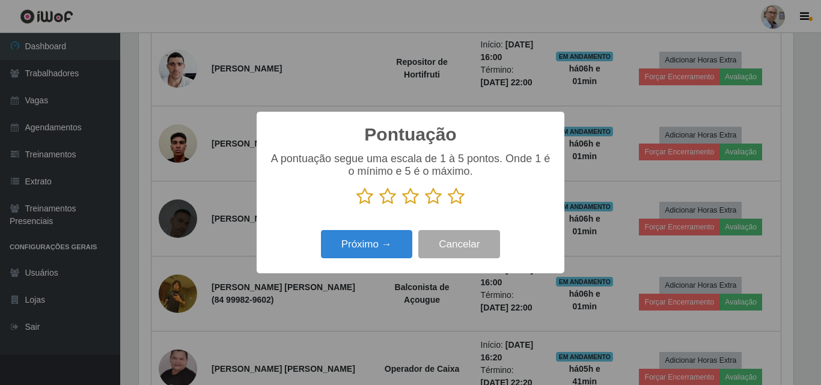
scroll to position [600624, 600219]
click at [454, 198] on icon at bounding box center [456, 196] width 17 height 18
click at [448, 205] on input "radio" at bounding box center [448, 205] width 0 height 0
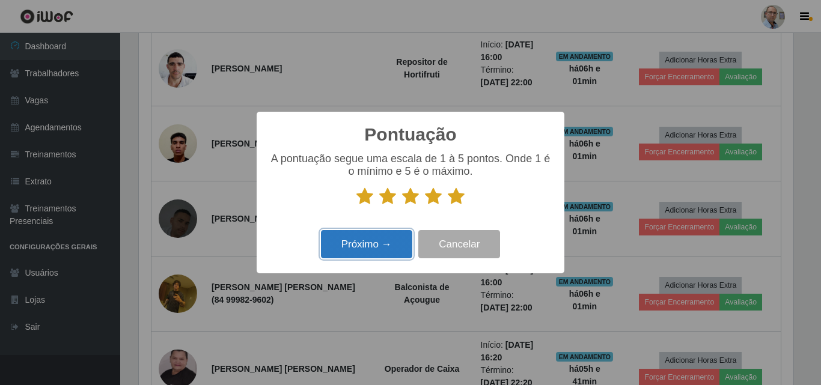
click at [352, 242] on button "Próximo →" at bounding box center [366, 244] width 91 height 28
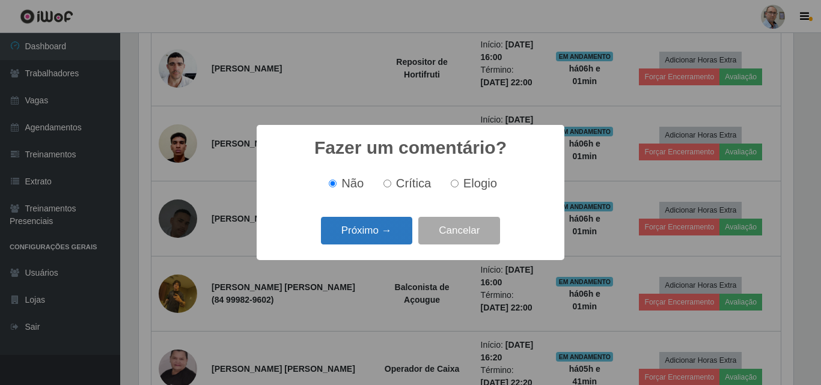
click at [375, 227] on button "Próximo →" at bounding box center [366, 231] width 91 height 28
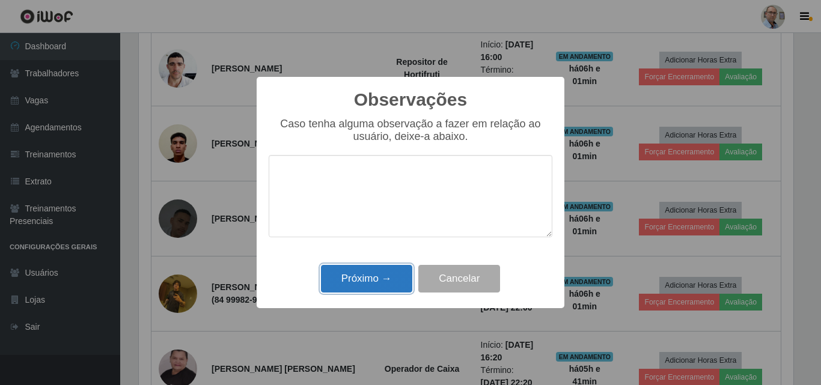
click at [355, 278] on button "Próximo →" at bounding box center [366, 279] width 91 height 28
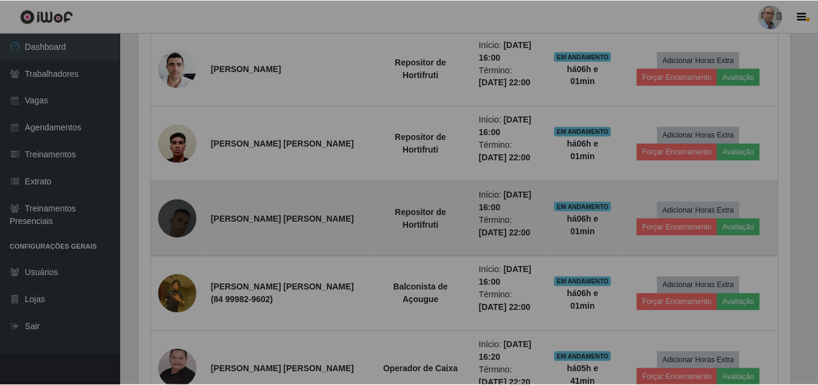
scroll to position [249, 660]
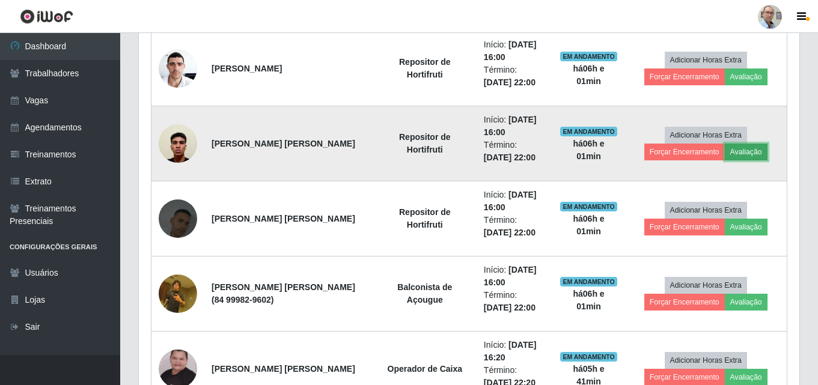
click at [749, 151] on button "Avaliação" at bounding box center [746, 152] width 43 height 17
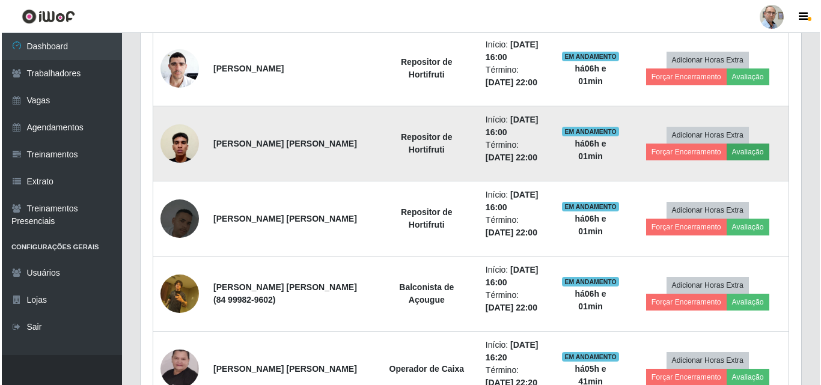
scroll to position [249, 654]
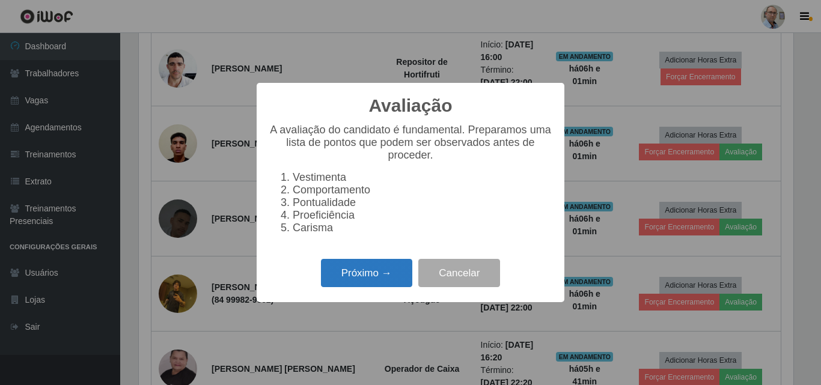
click at [355, 282] on button "Próximo →" at bounding box center [366, 273] width 91 height 28
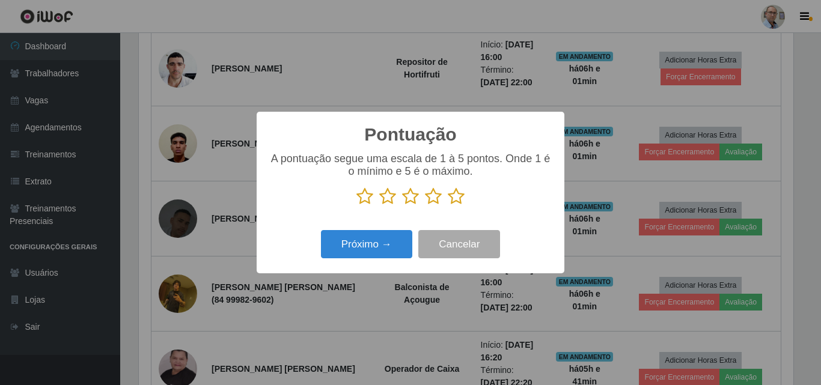
click at [452, 198] on icon at bounding box center [456, 196] width 17 height 18
click at [448, 205] on input "radio" at bounding box center [448, 205] width 0 height 0
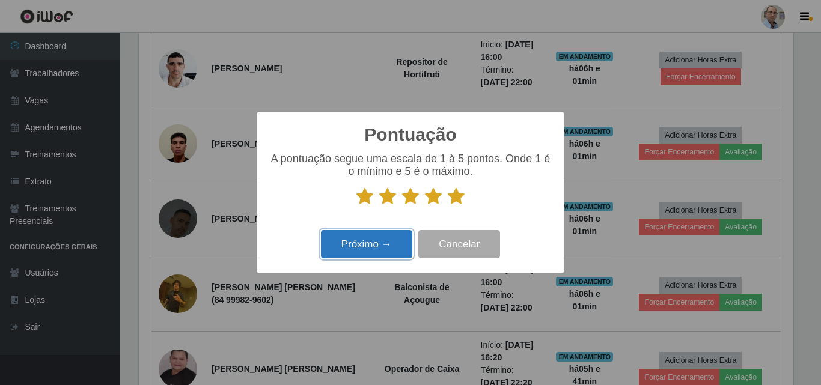
click at [356, 241] on button "Próximo →" at bounding box center [366, 244] width 91 height 28
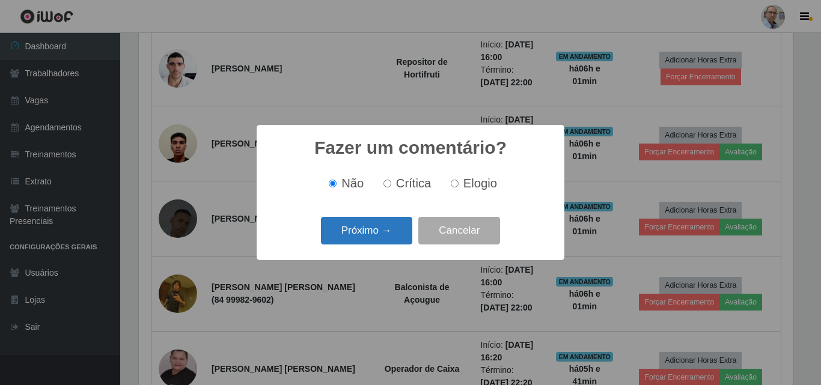
click at [360, 233] on button "Próximo →" at bounding box center [366, 231] width 91 height 28
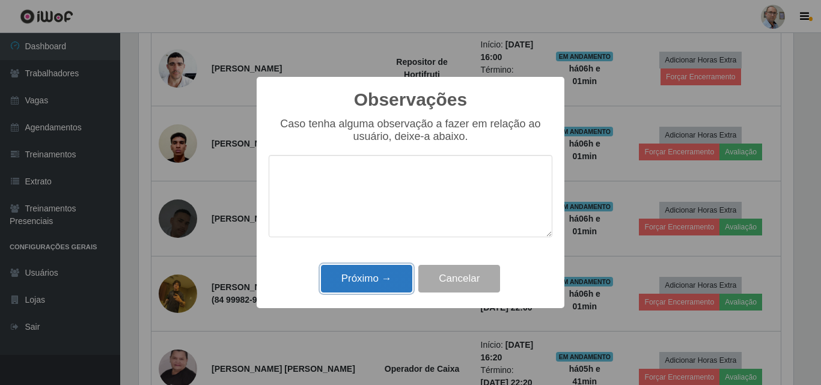
click at [356, 270] on button "Próximo →" at bounding box center [366, 279] width 91 height 28
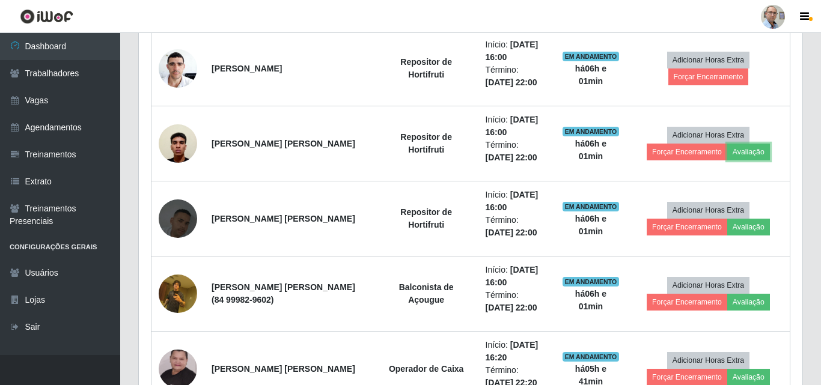
scroll to position [249, 660]
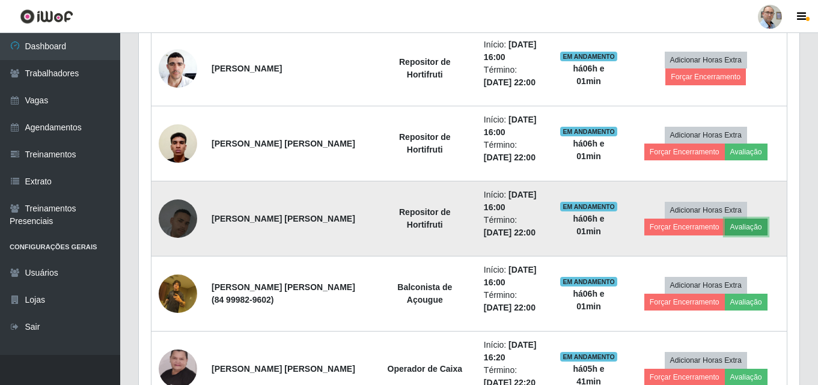
click at [732, 222] on button "Avaliação" at bounding box center [746, 227] width 43 height 17
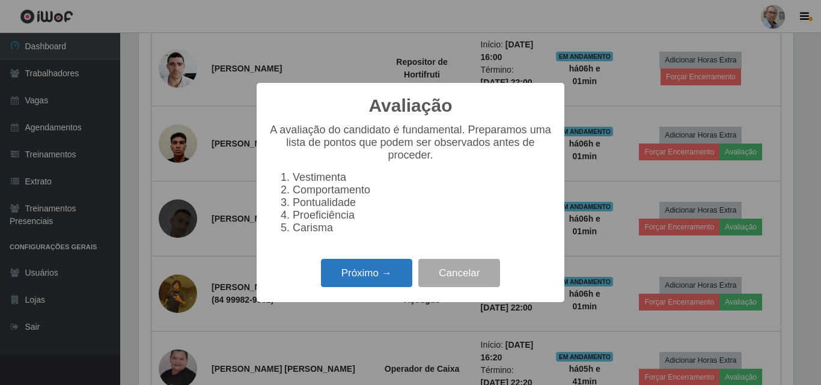
click at [353, 281] on button "Próximo →" at bounding box center [366, 273] width 91 height 28
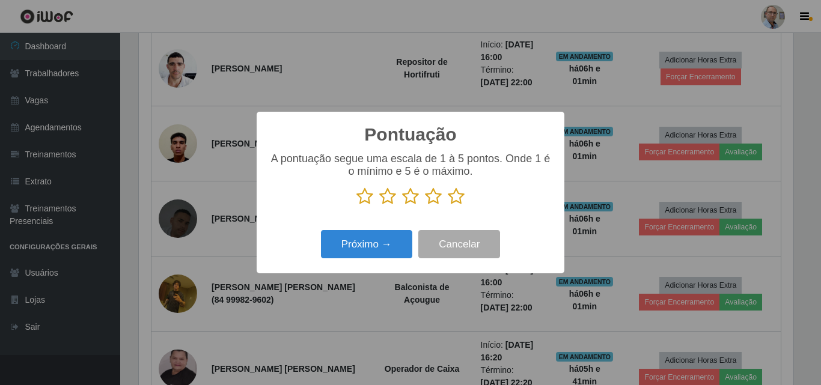
click at [459, 196] on icon at bounding box center [456, 196] width 17 height 18
click at [448, 205] on input "radio" at bounding box center [448, 205] width 0 height 0
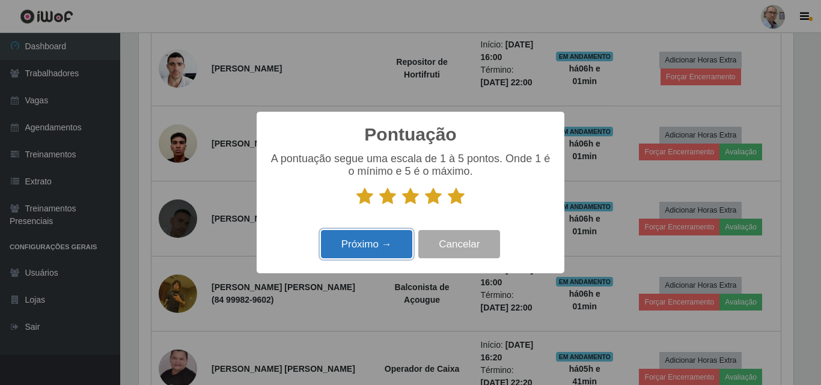
click at [372, 246] on button "Próximo →" at bounding box center [366, 244] width 91 height 28
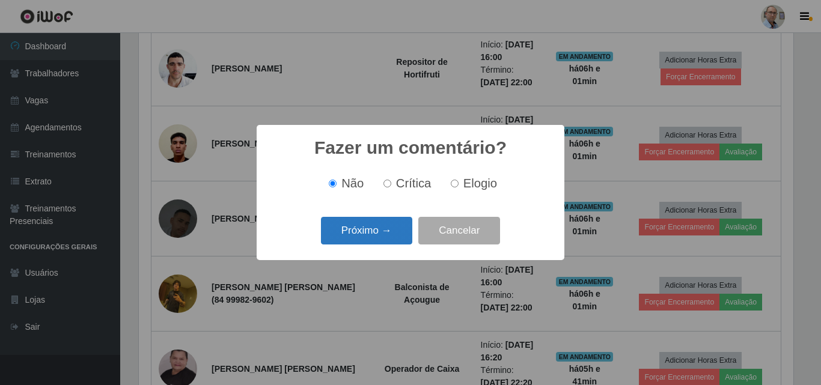
click at [370, 232] on button "Próximo →" at bounding box center [366, 231] width 91 height 28
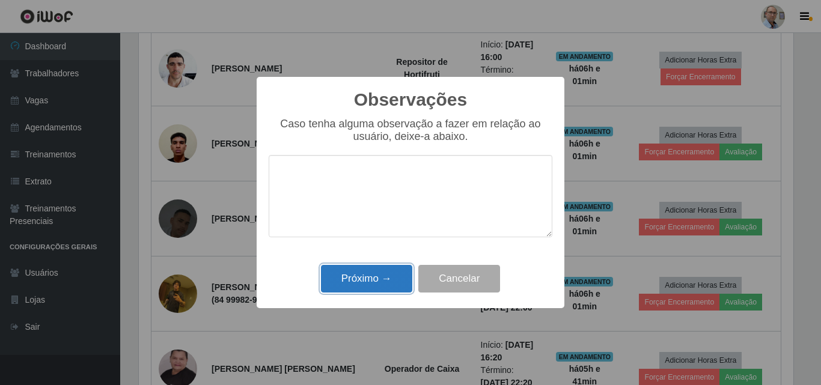
click at [364, 272] on button "Próximo →" at bounding box center [366, 279] width 91 height 28
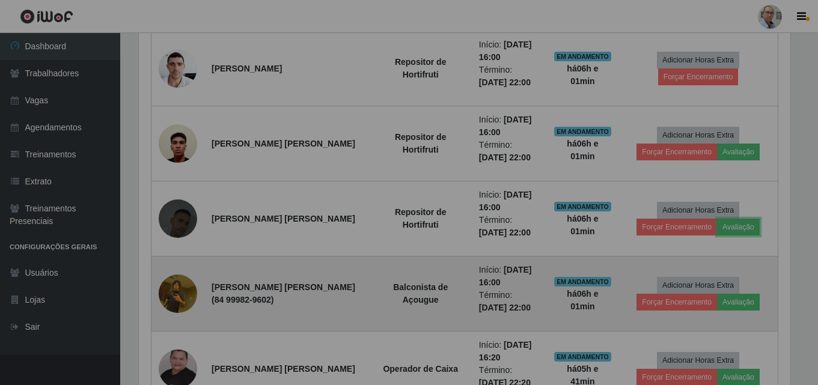
scroll to position [249, 660]
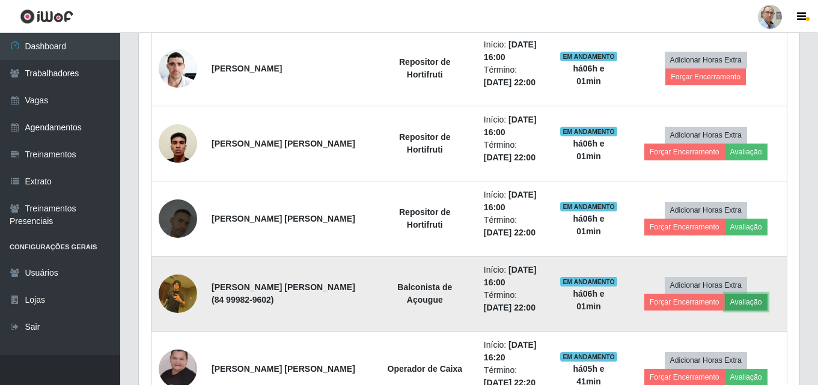
click at [749, 303] on button "Avaliação" at bounding box center [746, 302] width 43 height 17
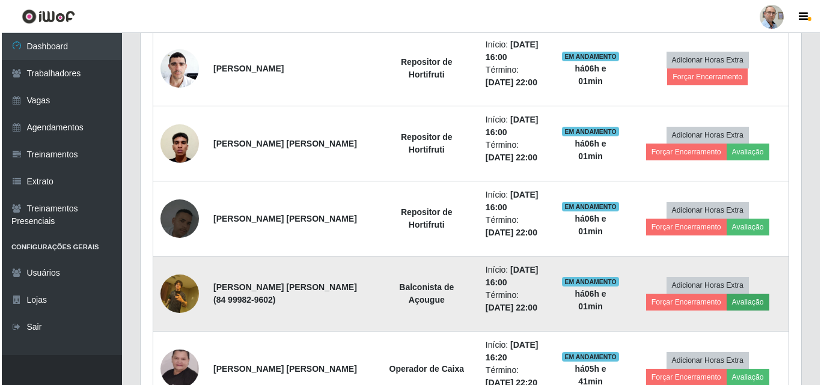
scroll to position [0, 0]
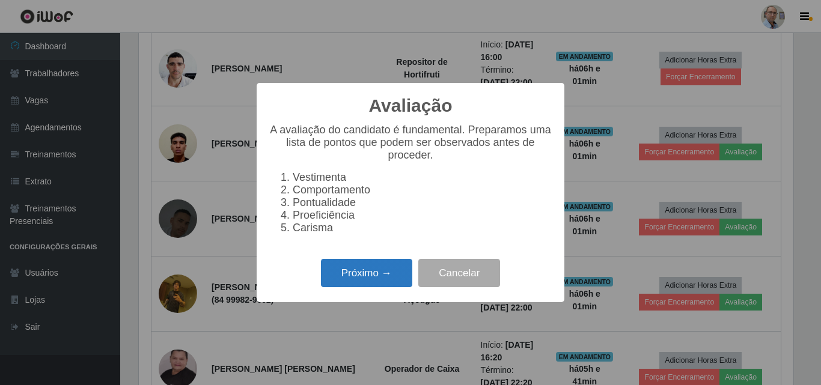
click at [368, 273] on button "Próximo →" at bounding box center [366, 273] width 91 height 28
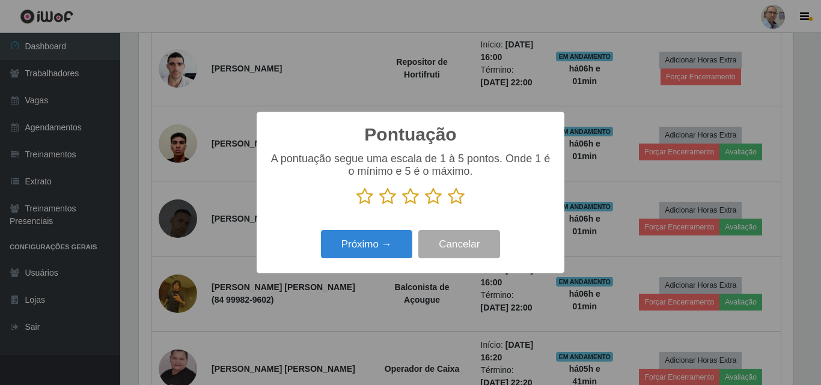
click at [456, 198] on icon at bounding box center [456, 196] width 17 height 18
click at [448, 205] on input "radio" at bounding box center [448, 205] width 0 height 0
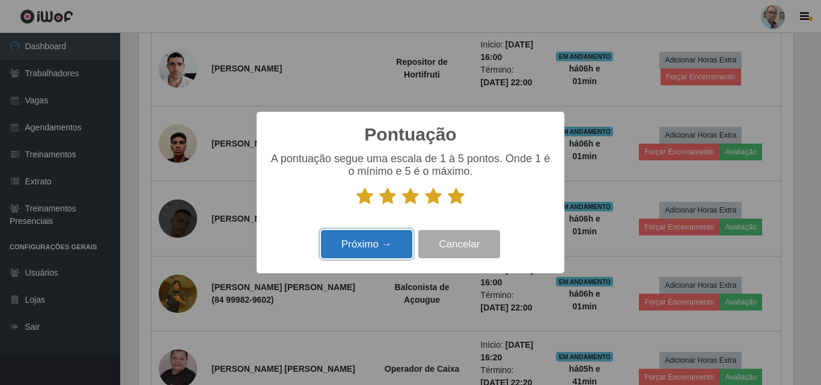
click at [364, 248] on button "Próximo →" at bounding box center [366, 244] width 91 height 28
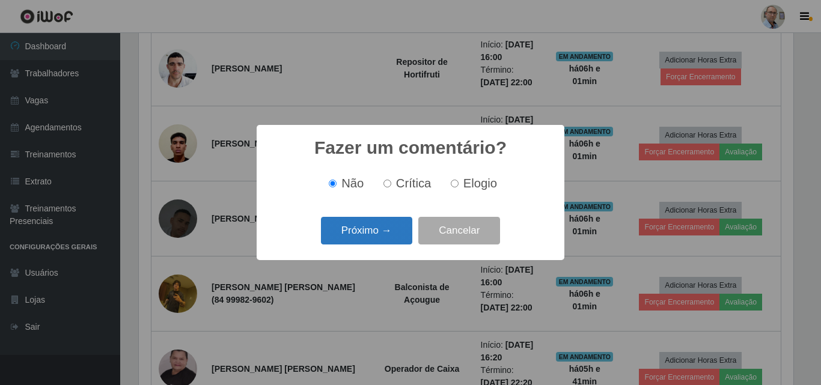
click at [358, 227] on button "Próximo →" at bounding box center [366, 231] width 91 height 28
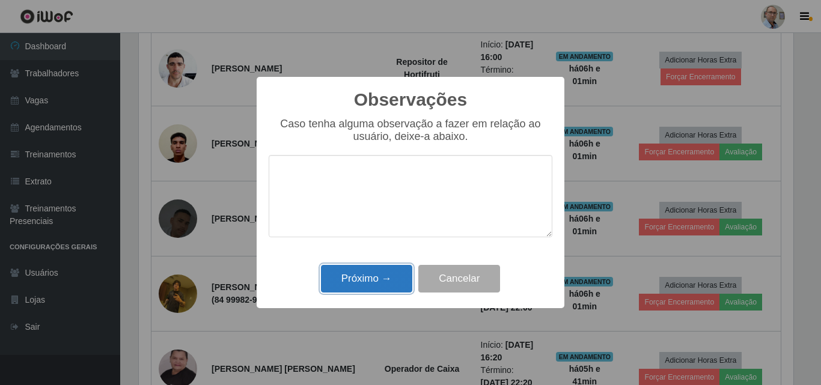
click at [369, 281] on button "Próximo →" at bounding box center [366, 279] width 91 height 28
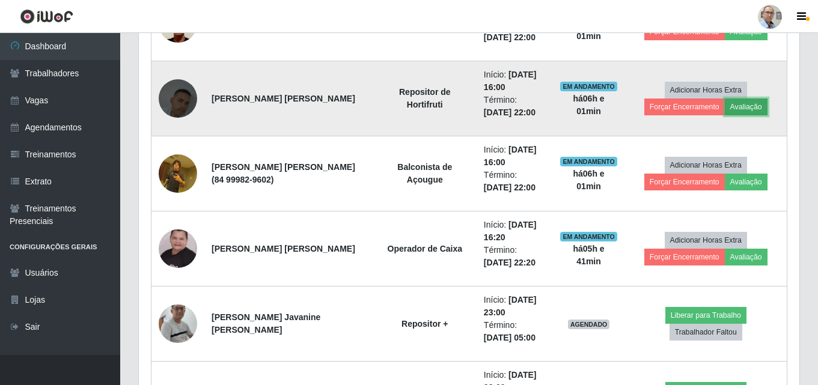
click at [741, 111] on button "Avaliação" at bounding box center [746, 107] width 43 height 17
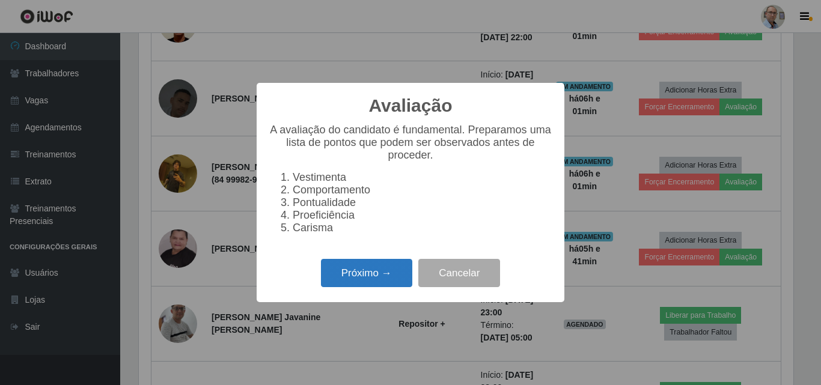
click at [377, 282] on button "Próximo →" at bounding box center [366, 273] width 91 height 28
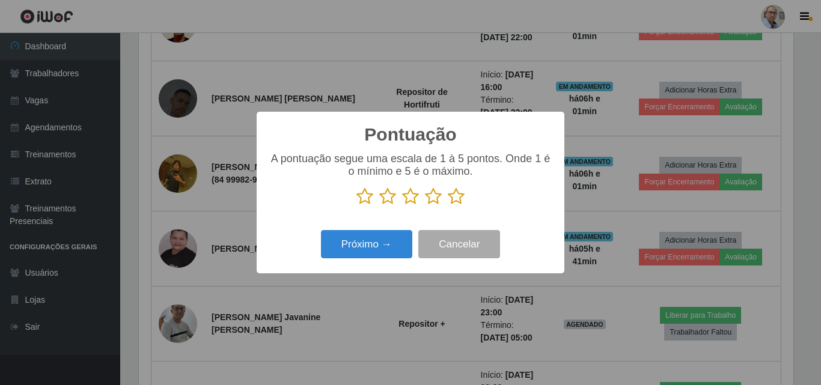
click at [458, 199] on icon at bounding box center [456, 196] width 17 height 18
click at [448, 205] on input "radio" at bounding box center [448, 205] width 0 height 0
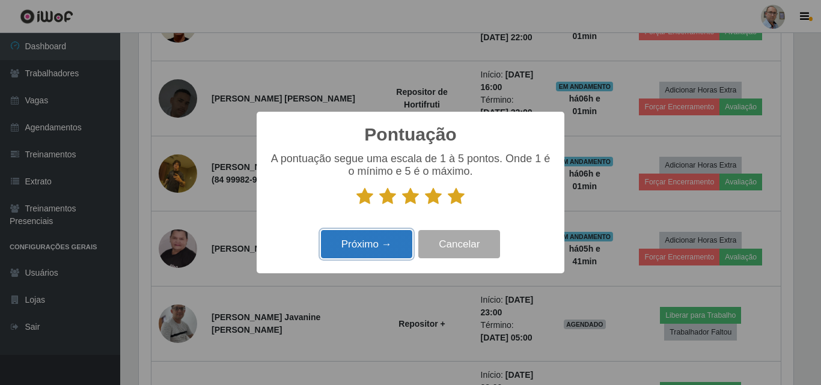
click at [359, 249] on button "Próximo →" at bounding box center [366, 244] width 91 height 28
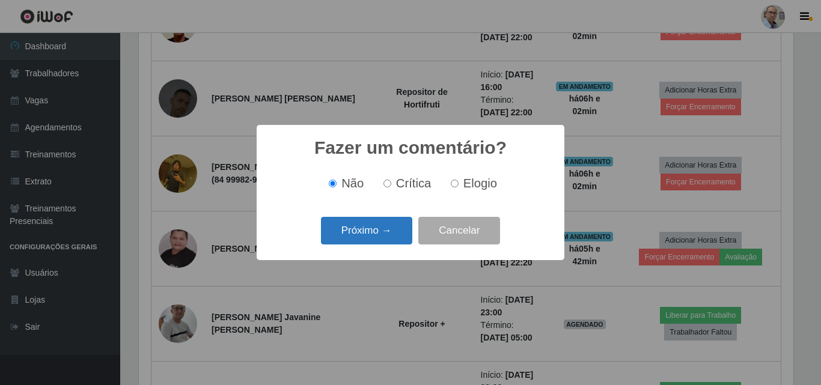
click at [352, 226] on button "Próximo →" at bounding box center [366, 231] width 91 height 28
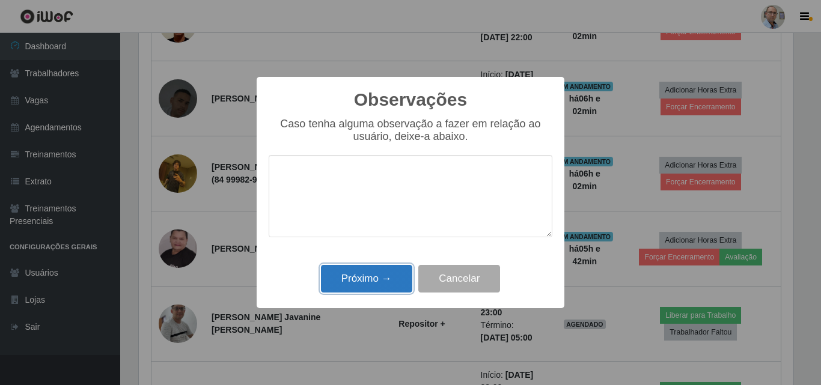
click at [352, 277] on button "Próximo →" at bounding box center [366, 279] width 91 height 28
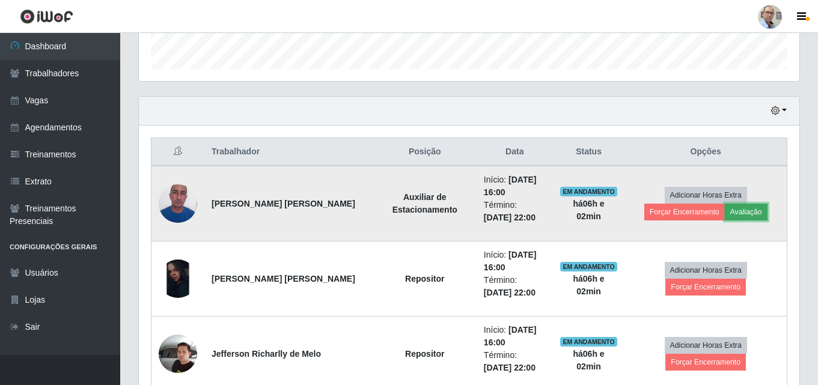
click at [750, 206] on button "Avaliação" at bounding box center [746, 212] width 43 height 17
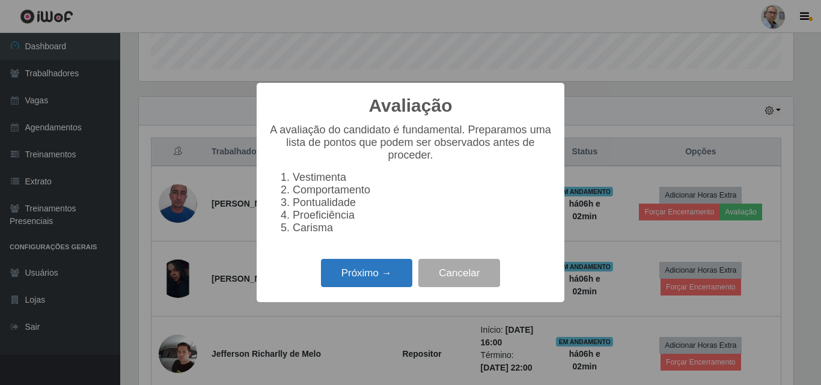
click at [369, 276] on button "Próximo →" at bounding box center [366, 273] width 91 height 28
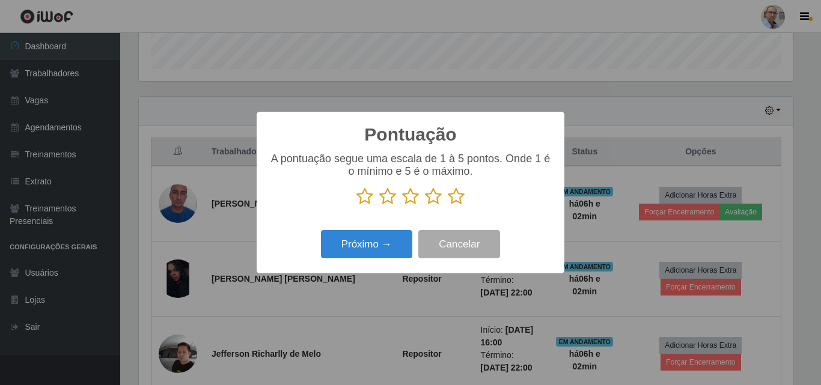
click at [452, 199] on icon at bounding box center [456, 196] width 17 height 18
click at [448, 205] on input "radio" at bounding box center [448, 205] width 0 height 0
click at [312, 258] on div "Próximo → Cancelar" at bounding box center [411, 244] width 284 height 34
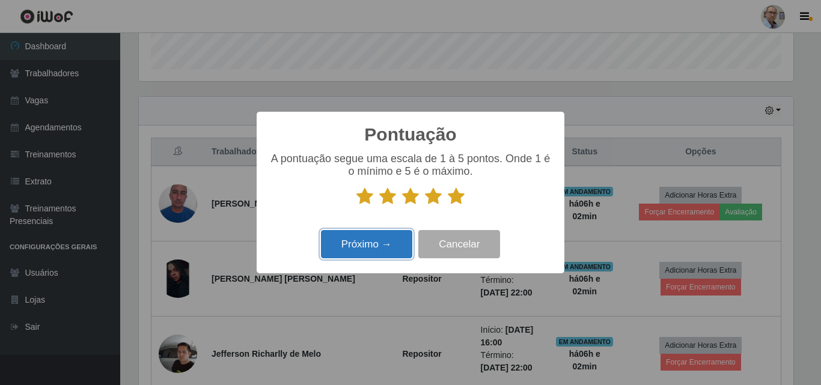
click at [342, 242] on button "Próximo →" at bounding box center [366, 244] width 91 height 28
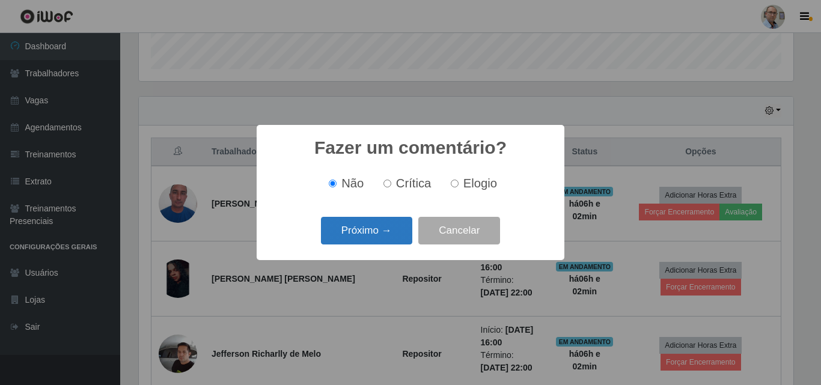
click at [352, 234] on button "Próximo →" at bounding box center [366, 231] width 91 height 28
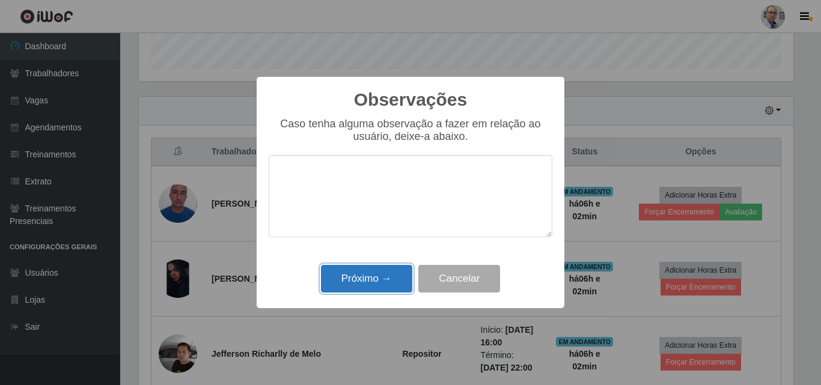
click at [371, 275] on button "Próximo →" at bounding box center [366, 279] width 91 height 28
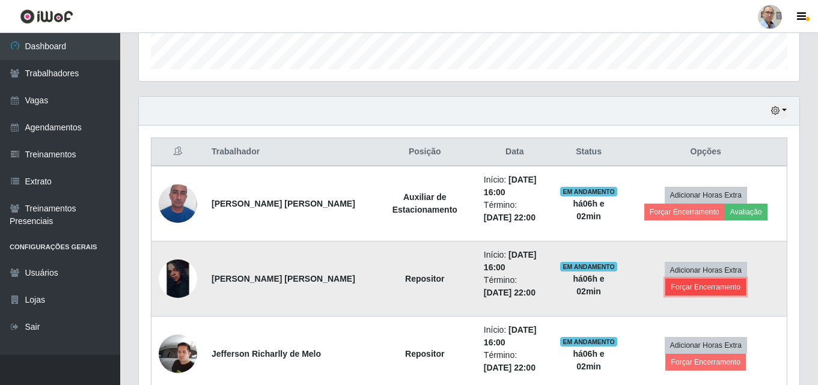
click at [685, 290] on button "Forçar Encerramento" at bounding box center [705, 287] width 81 height 17
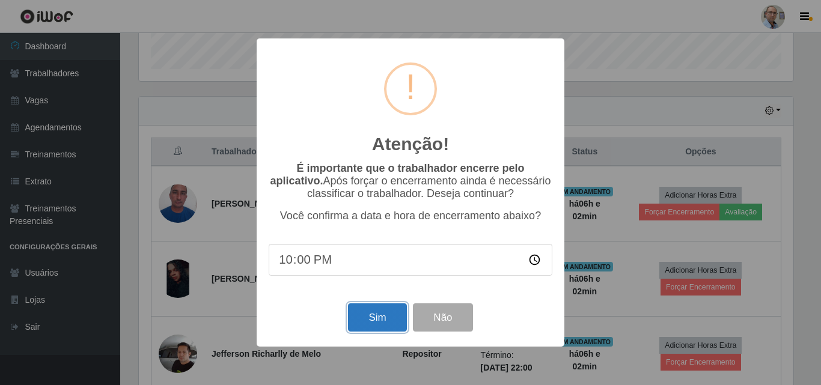
click at [361, 323] on button "Sim" at bounding box center [377, 317] width 58 height 28
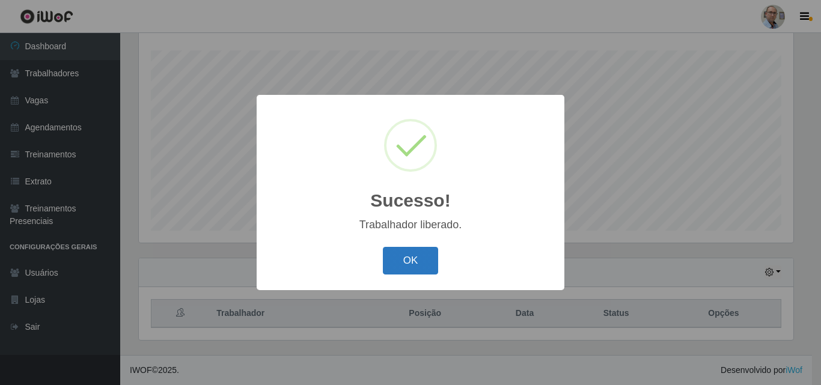
click at [403, 261] on button "OK" at bounding box center [411, 261] width 56 height 28
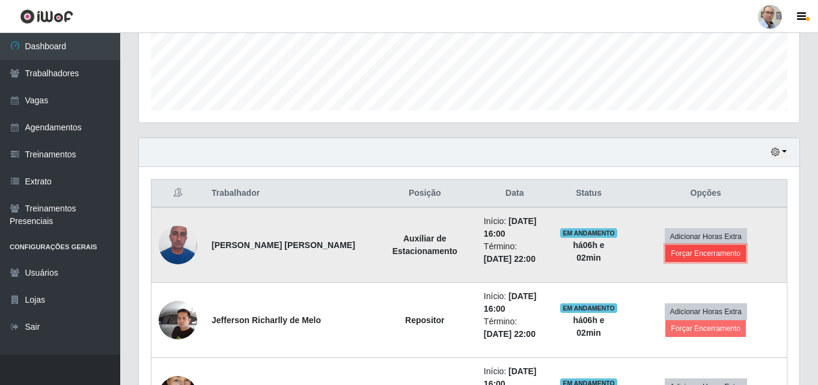
click at [706, 254] on button "Forçar Encerramento" at bounding box center [705, 253] width 81 height 17
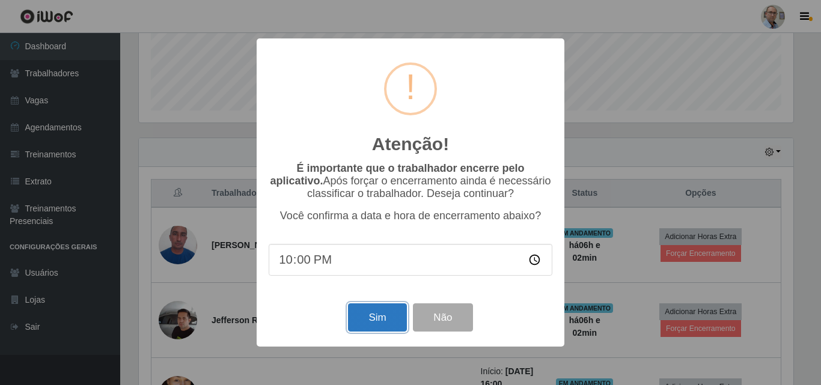
click at [385, 322] on button "Sim" at bounding box center [377, 317] width 58 height 28
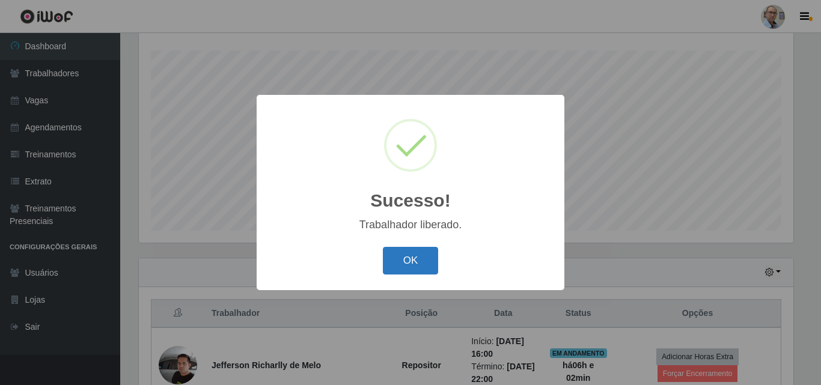
click at [402, 267] on button "OK" at bounding box center [411, 261] width 56 height 28
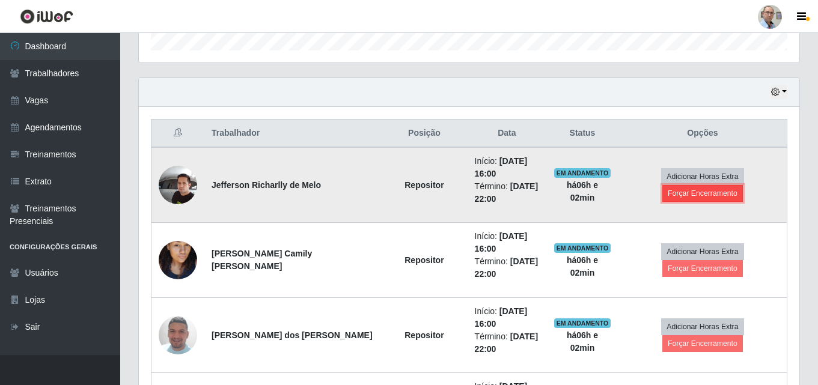
click at [742, 185] on button "Forçar Encerramento" at bounding box center [702, 193] width 81 height 17
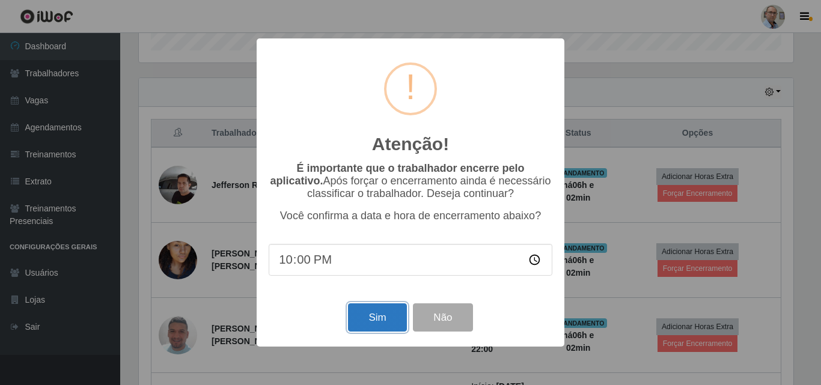
click at [380, 315] on button "Sim" at bounding box center [377, 317] width 58 height 28
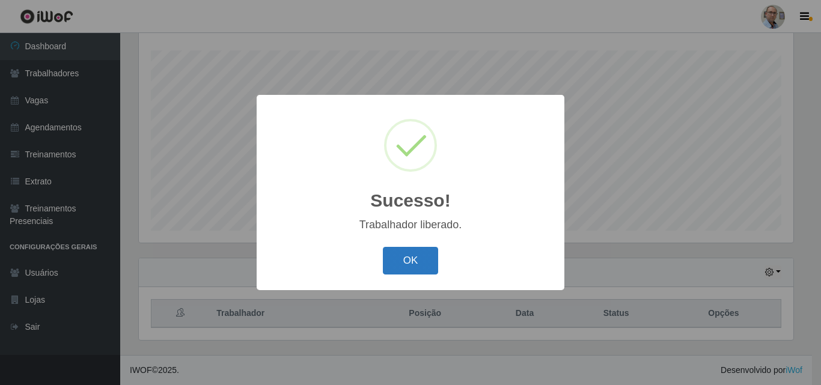
click at [410, 258] on button "OK" at bounding box center [411, 261] width 56 height 28
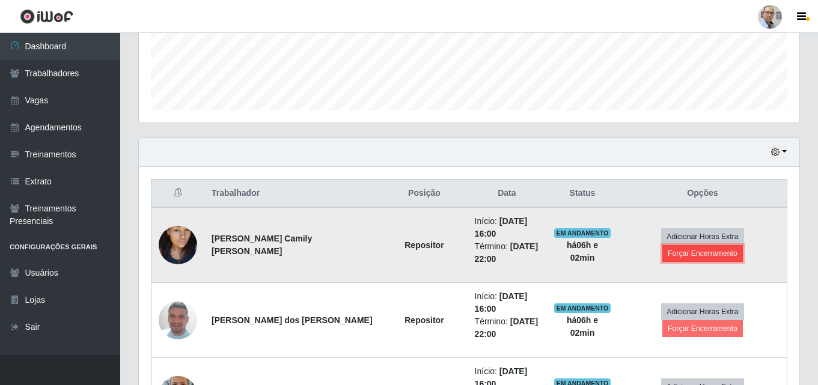
click at [743, 245] on button "Forçar Encerramento" at bounding box center [702, 253] width 81 height 17
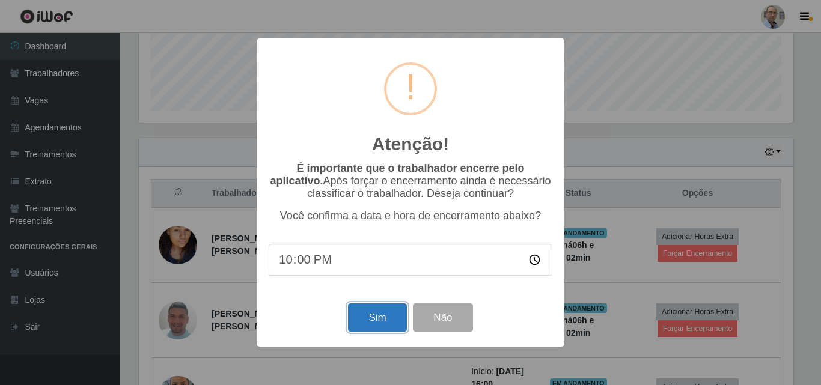
click at [381, 315] on button "Sim" at bounding box center [377, 317] width 58 height 28
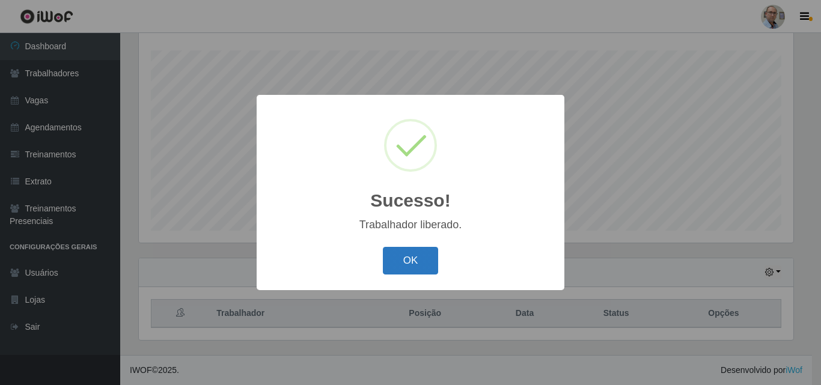
click at [402, 262] on button "OK" at bounding box center [411, 261] width 56 height 28
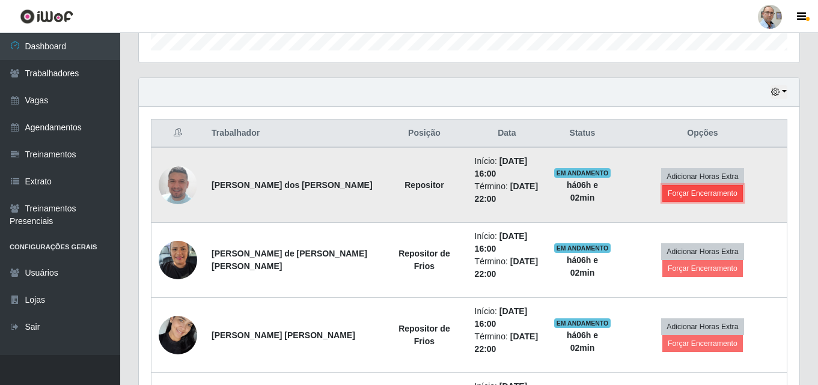
click at [740, 187] on button "Forçar Encerramento" at bounding box center [702, 193] width 81 height 17
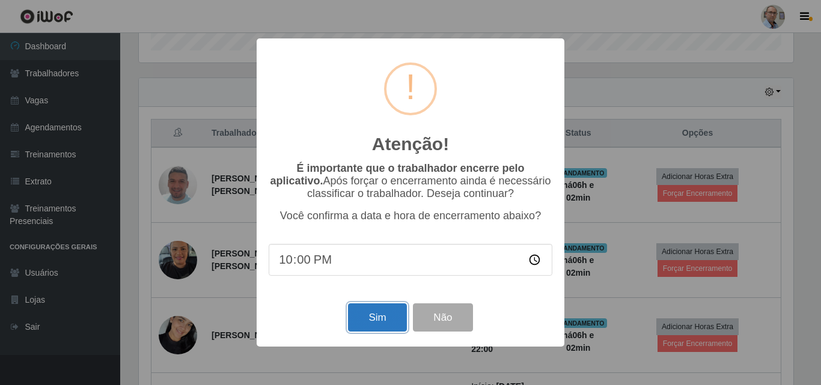
click at [376, 317] on button "Sim" at bounding box center [377, 317] width 58 height 28
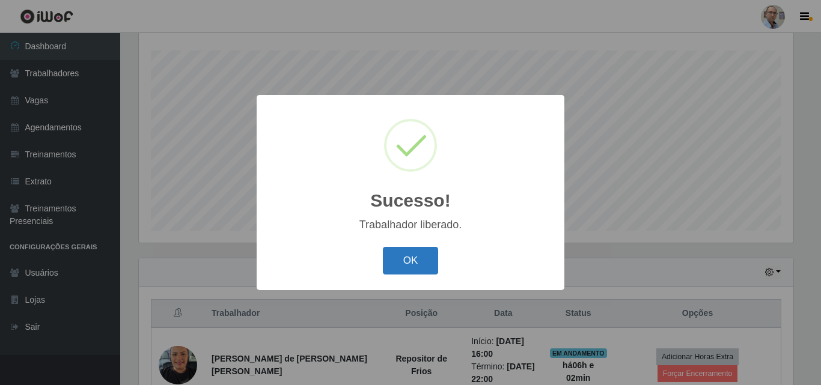
click at [409, 261] on button "OK" at bounding box center [411, 261] width 56 height 28
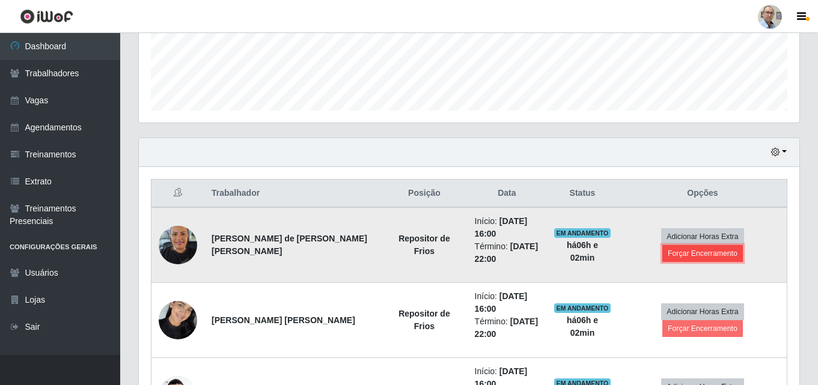
click at [742, 245] on button "Forçar Encerramento" at bounding box center [702, 253] width 81 height 17
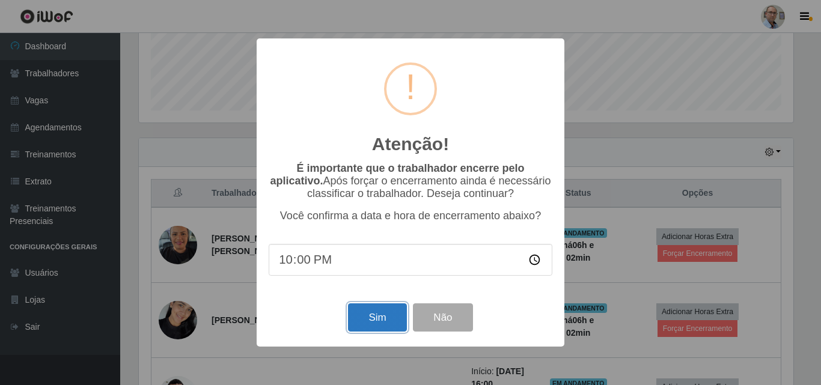
click at [378, 315] on button "Sim" at bounding box center [377, 317] width 58 height 28
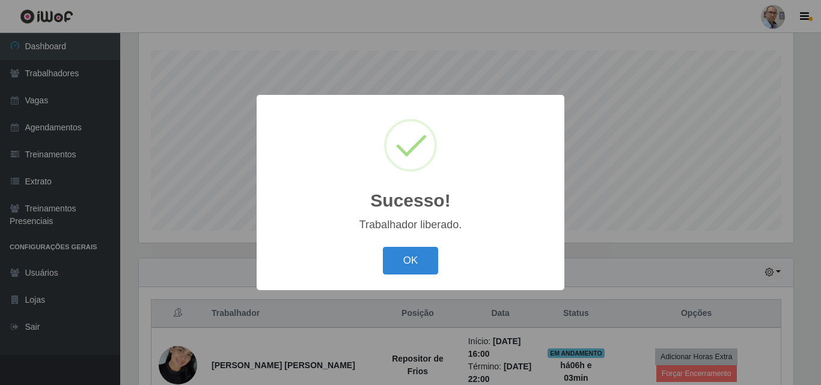
click at [382, 260] on div "OK Cancel" at bounding box center [411, 260] width 284 height 34
click at [418, 258] on button "OK" at bounding box center [411, 261] width 56 height 28
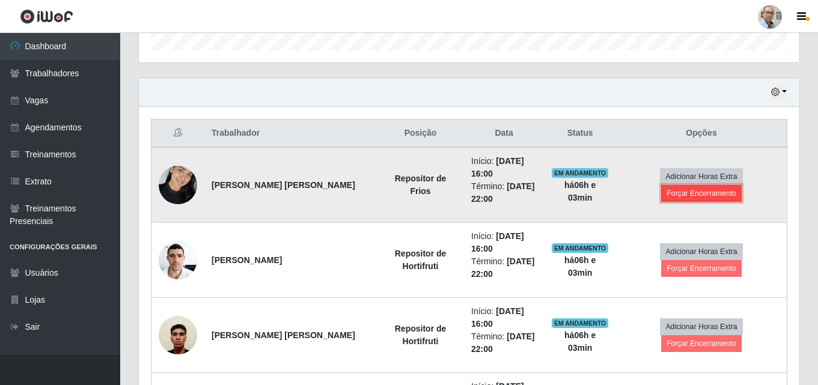
click at [735, 187] on button "Forçar Encerramento" at bounding box center [701, 193] width 81 height 17
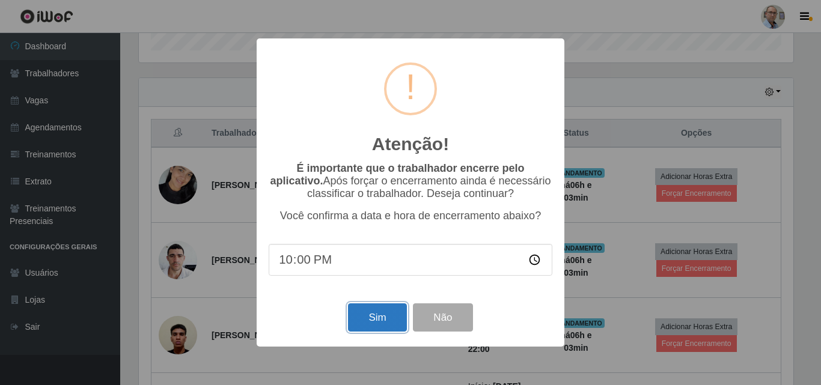
click at [374, 327] on button "Sim" at bounding box center [377, 317] width 58 height 28
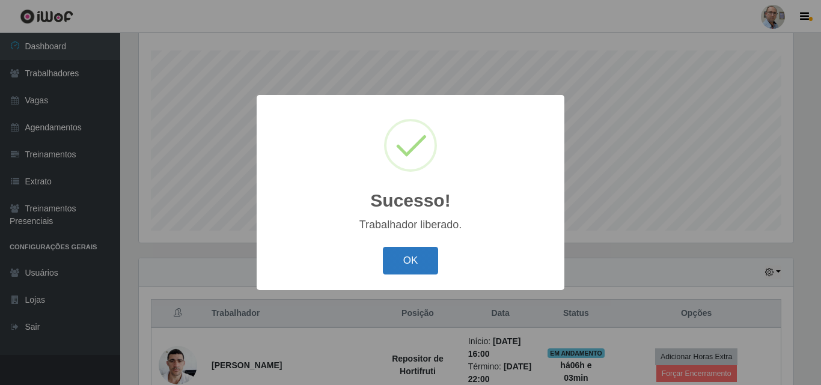
click at [403, 258] on button "OK" at bounding box center [411, 261] width 56 height 28
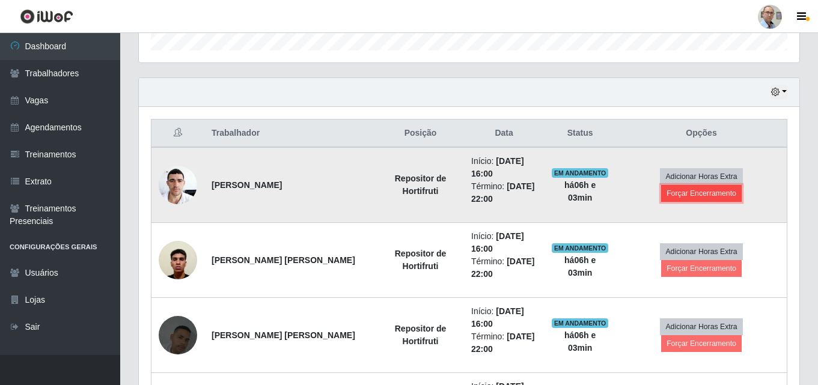
click at [739, 185] on button "Forçar Encerramento" at bounding box center [701, 193] width 81 height 17
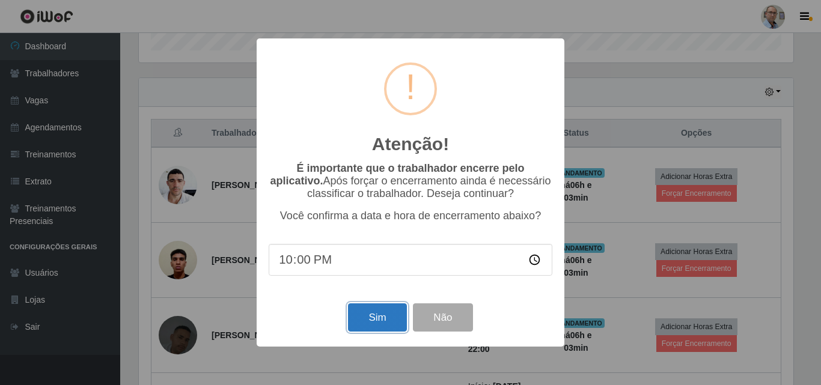
click at [374, 323] on button "Sim" at bounding box center [377, 317] width 58 height 28
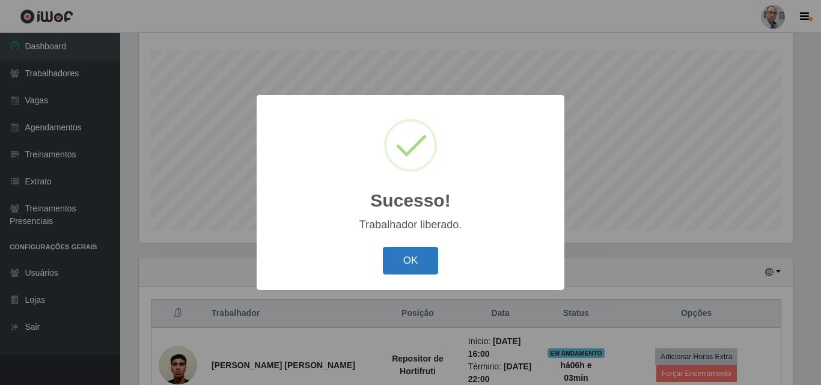
click at [409, 257] on button "OK" at bounding box center [411, 261] width 56 height 28
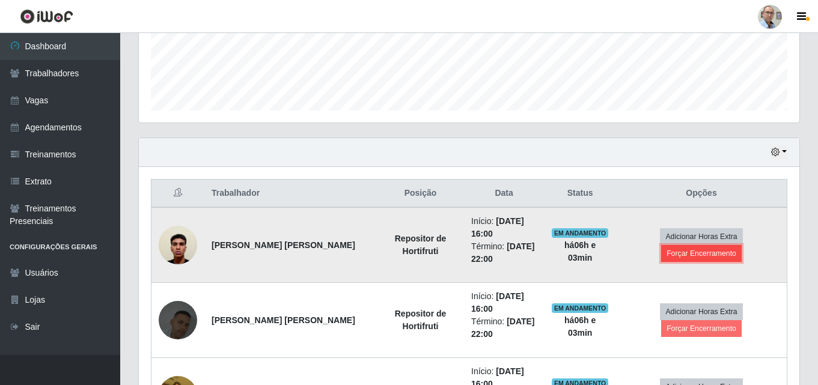
click at [740, 248] on button "Forçar Encerramento" at bounding box center [701, 253] width 81 height 17
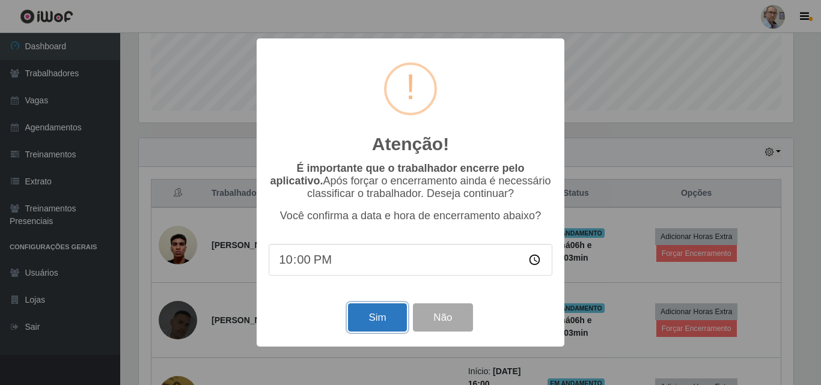
click at [373, 315] on button "Sim" at bounding box center [377, 317] width 58 height 28
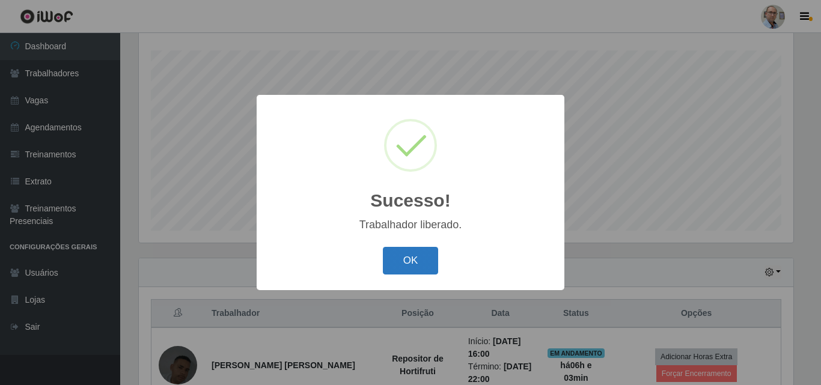
click at [409, 262] on button "OK" at bounding box center [411, 261] width 56 height 28
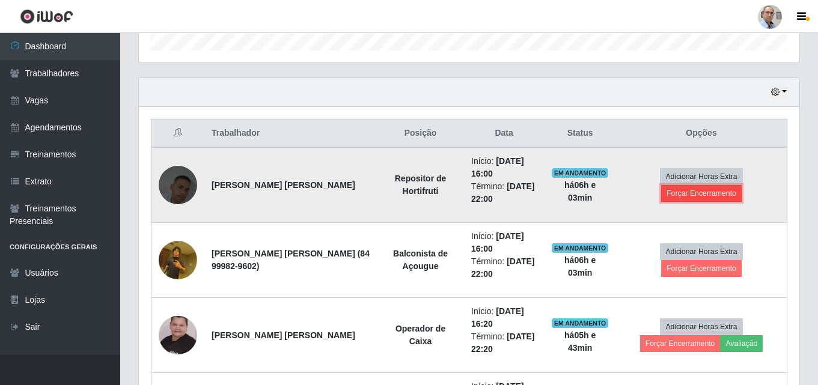
click at [741, 188] on button "Forçar Encerramento" at bounding box center [701, 193] width 81 height 17
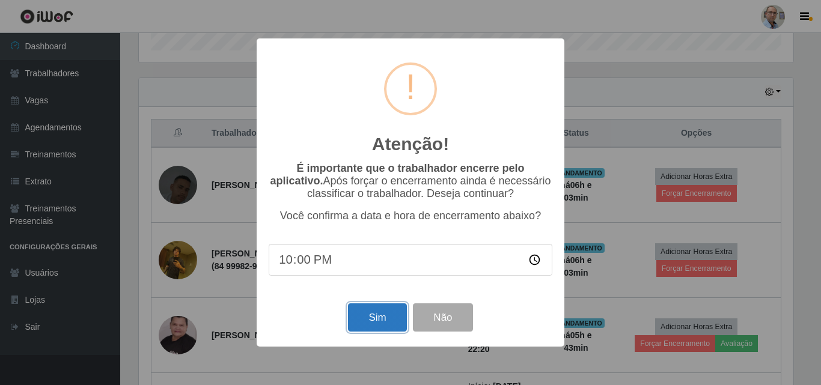
click at [368, 323] on button "Sim" at bounding box center [377, 317] width 58 height 28
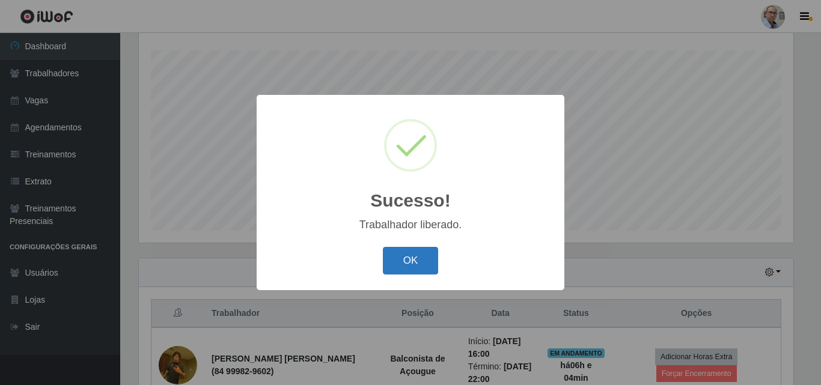
click at [403, 253] on button "OK" at bounding box center [411, 261] width 56 height 28
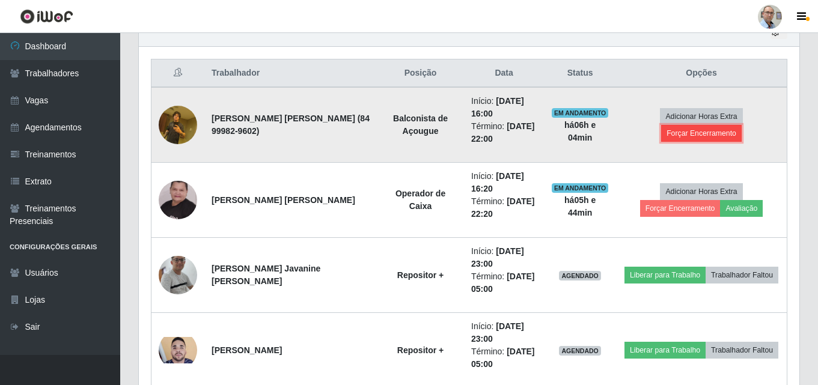
click at [734, 125] on button "Forçar Encerramento" at bounding box center [701, 133] width 81 height 17
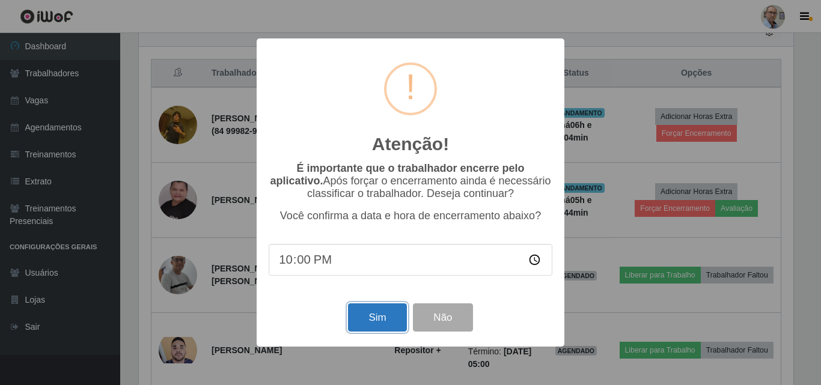
click at [379, 318] on button "Sim" at bounding box center [377, 317] width 58 height 28
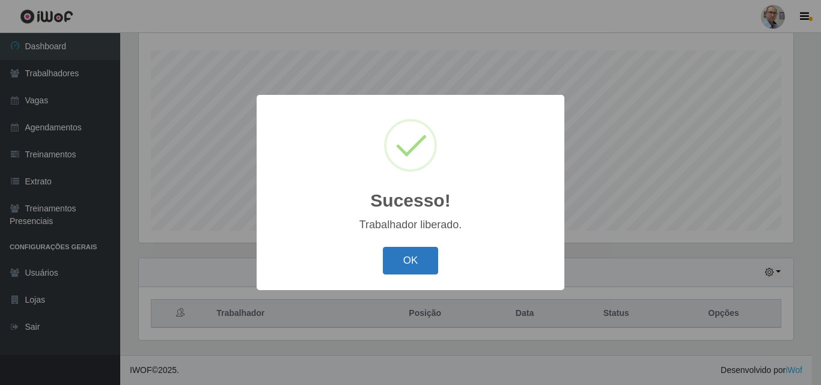
click at [394, 256] on button "OK" at bounding box center [411, 261] width 56 height 28
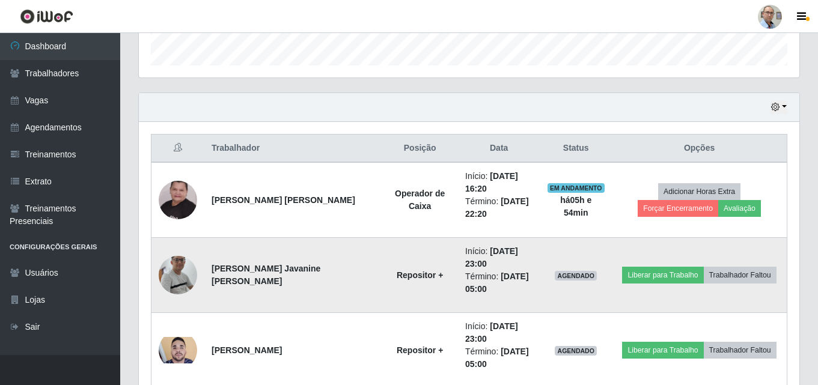
scroll to position [361, 0]
